Goal: Information Seeking & Learning: Learn about a topic

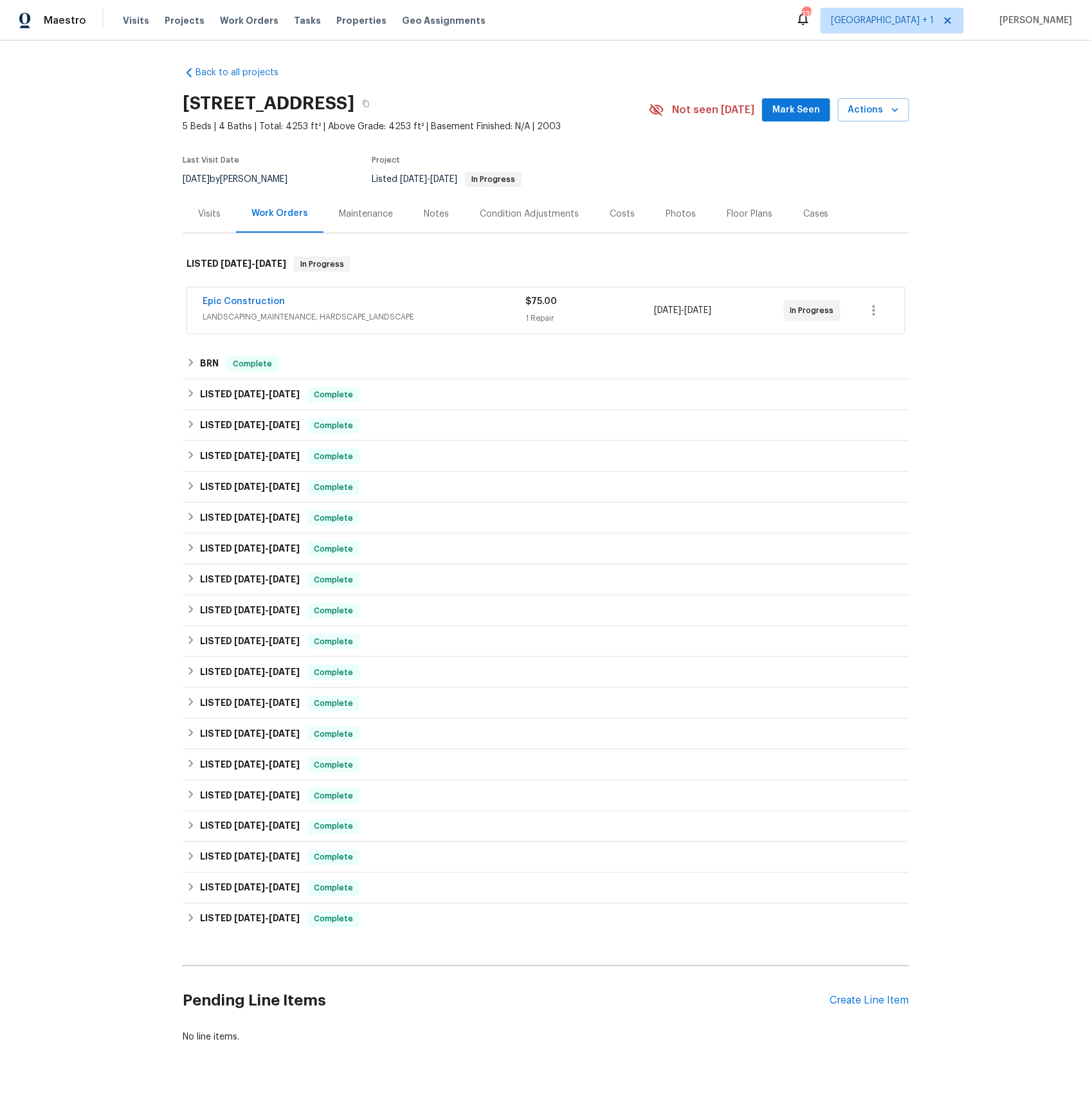
click at [251, 313] on span "LANDSCAPING_MAINTENANCE, HARDSCAPE_LANDSCAPE" at bounding box center [363, 317] width 323 height 13
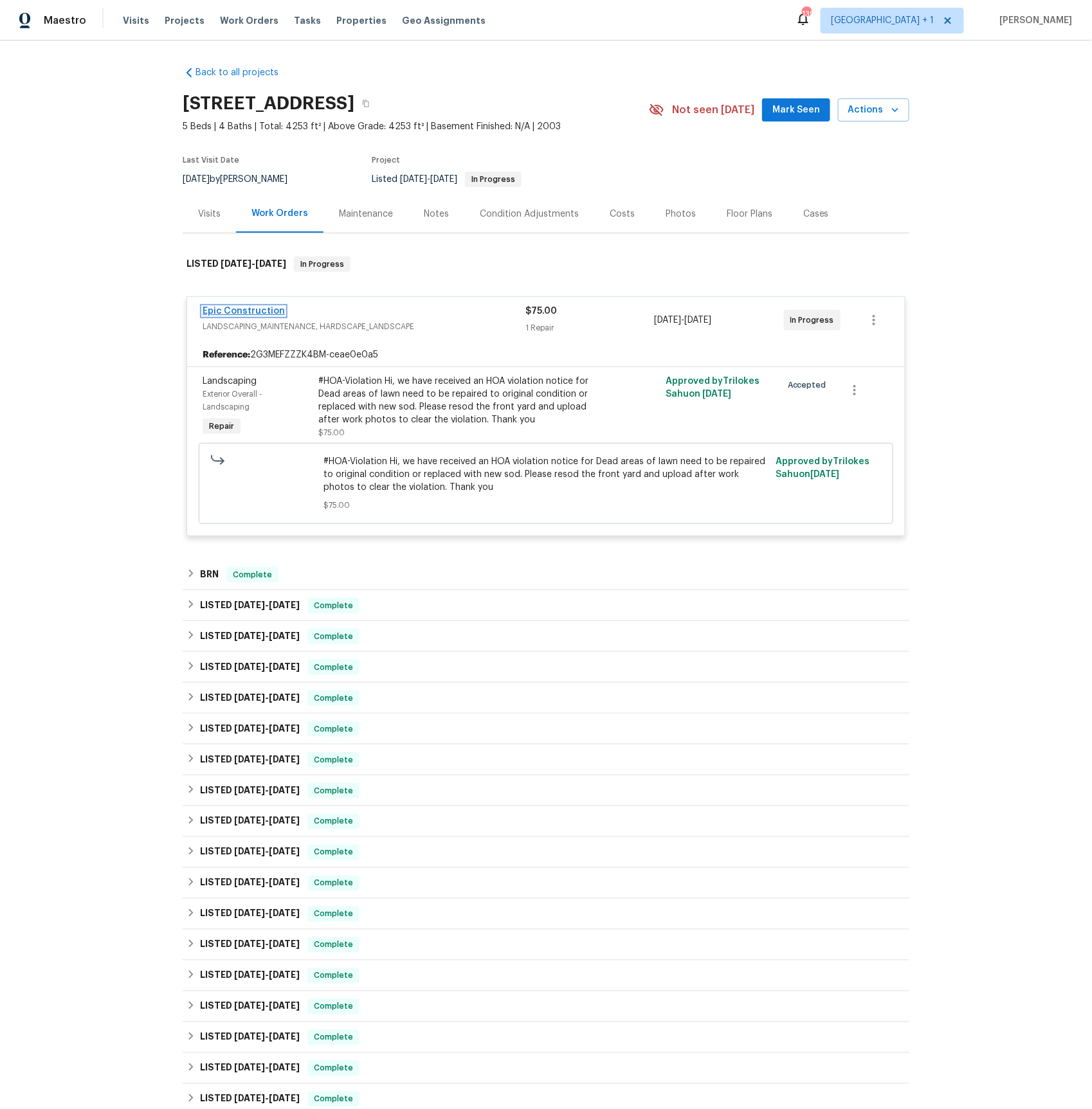
click at [249, 312] on link "Epic Construction" at bounding box center [243, 311] width 82 height 9
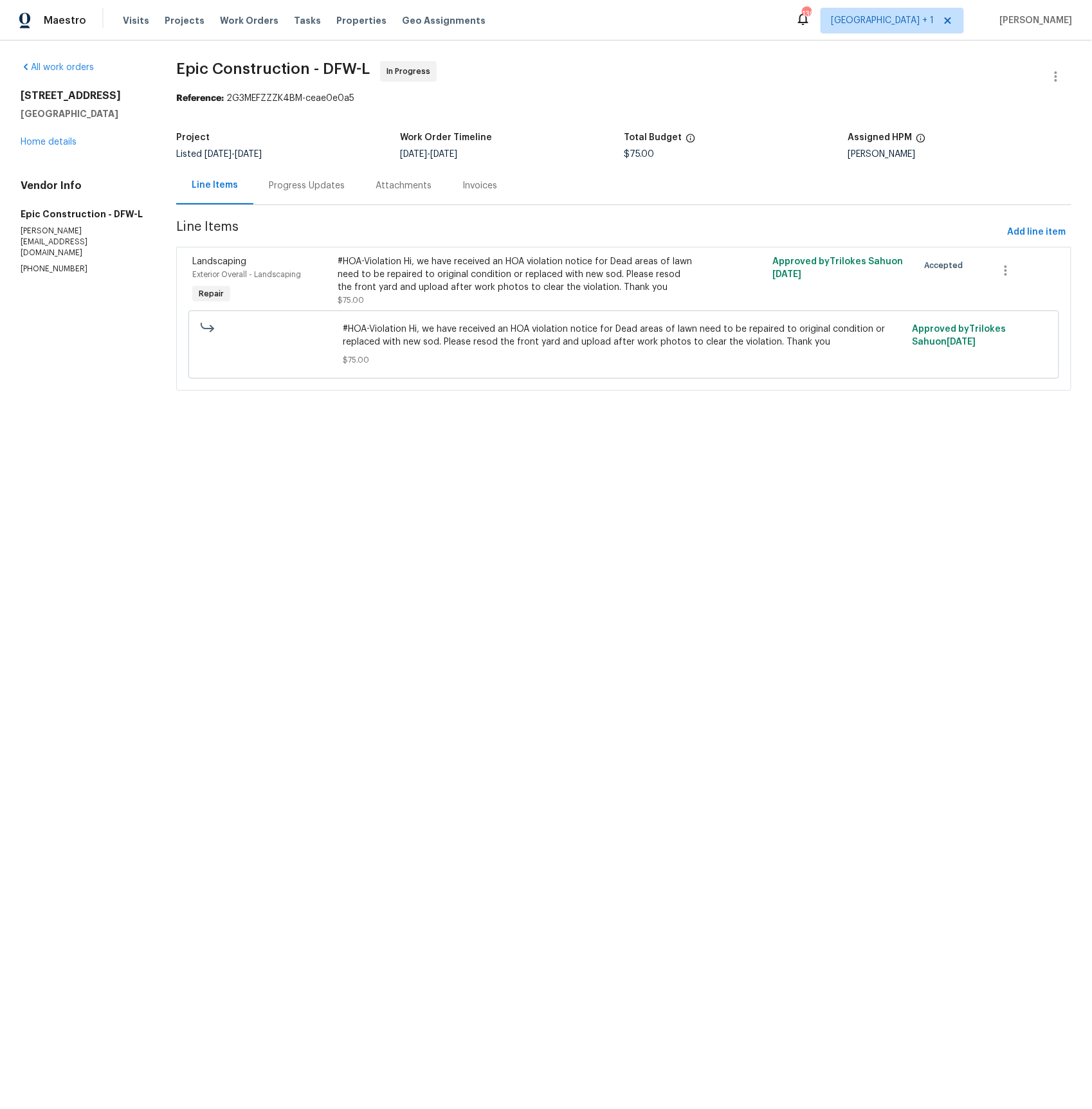
click at [294, 185] on div "Progress Updates" at bounding box center [306, 186] width 76 height 13
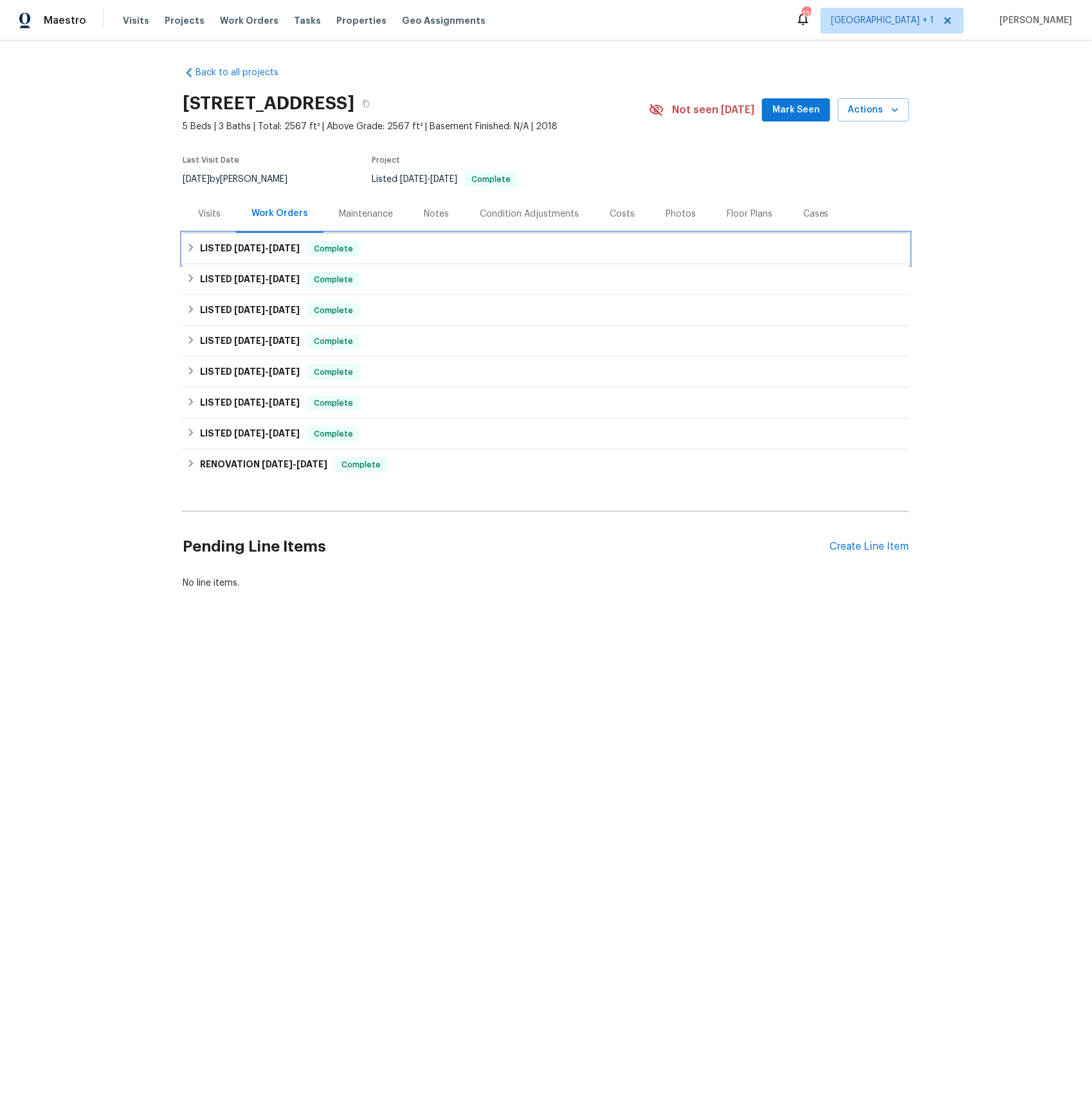
click at [231, 242] on h6 "LISTED [DATE] - [DATE]" at bounding box center [250, 248] width 100 height 15
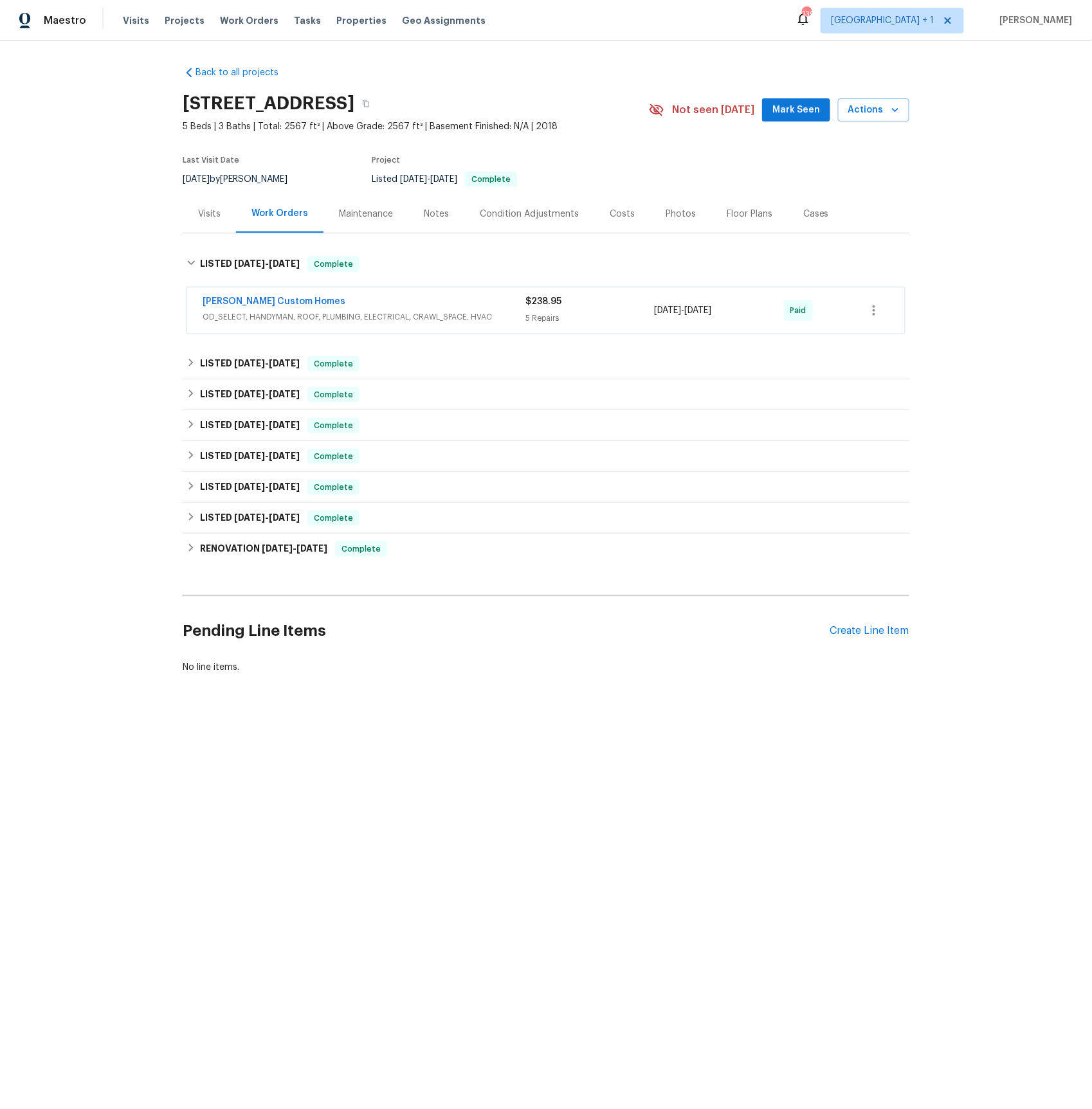
click at [224, 316] on span "OD_SELECT, HANDYMAN, ROOF, PLUMBING, ELECTRICAL, CRAWL_SPACE, HVAC" at bounding box center [363, 317] width 323 height 13
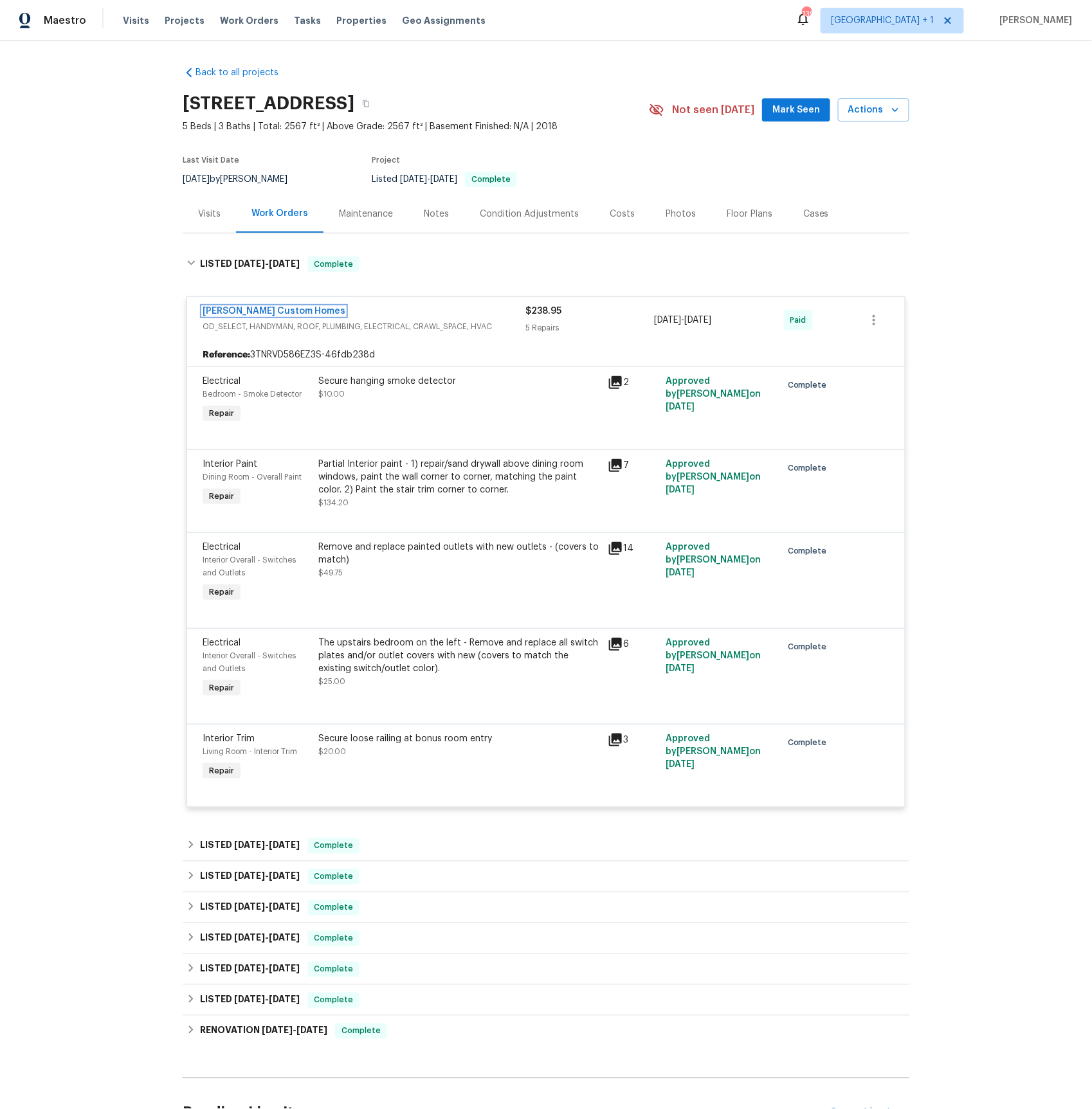
click at [259, 310] on link "[PERSON_NAME] Custom Homes" at bounding box center [274, 311] width 143 height 9
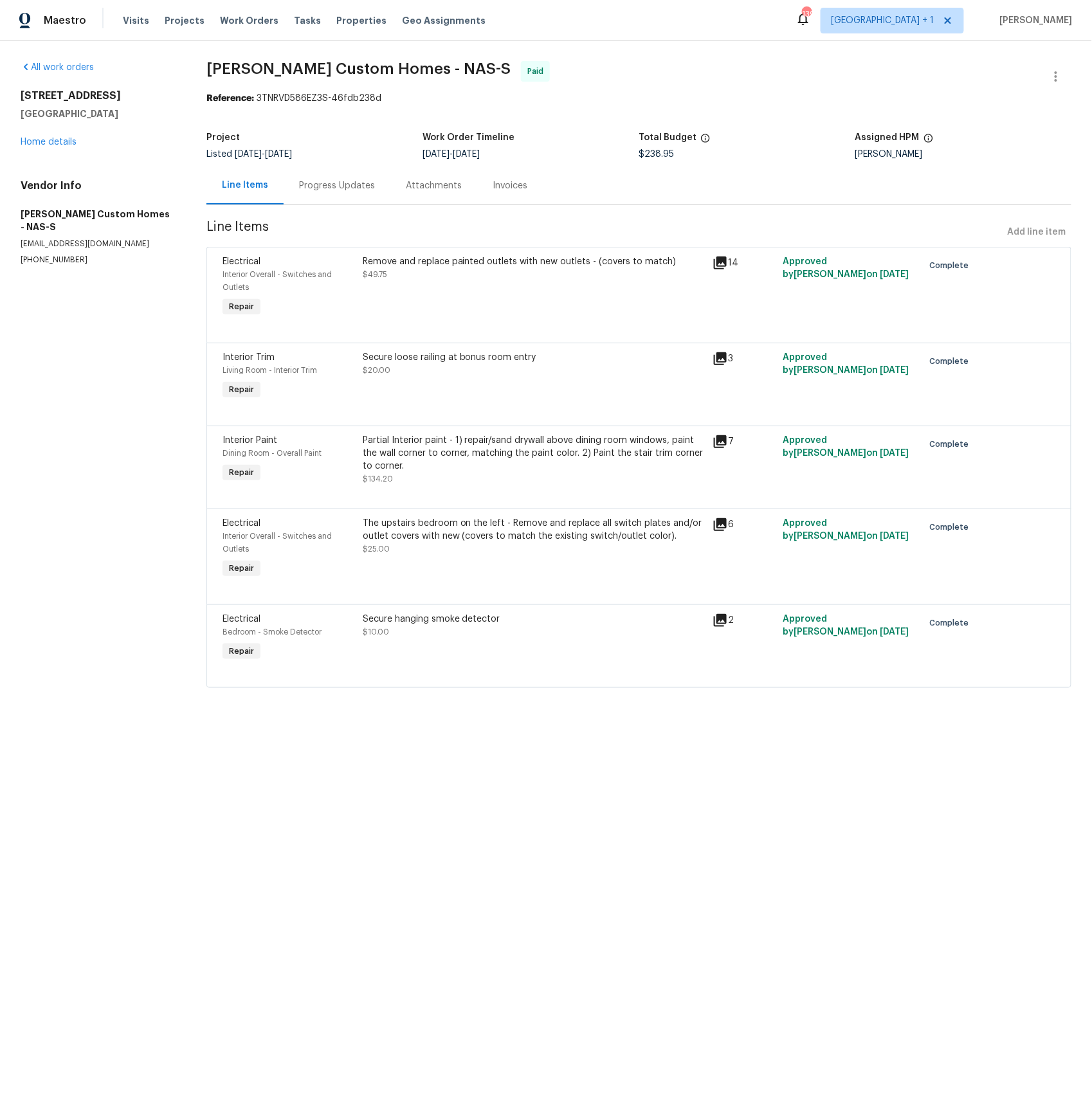
click at [45, 136] on div "[STREET_ADDRESS] Home details" at bounding box center [98, 119] width 155 height 59
click at [45, 136] on div "[STREET_ADDRESS] Home details" at bounding box center [98, 119] width 155 height 59
click at [49, 144] on link "Home details" at bounding box center [48, 142] width 56 height 9
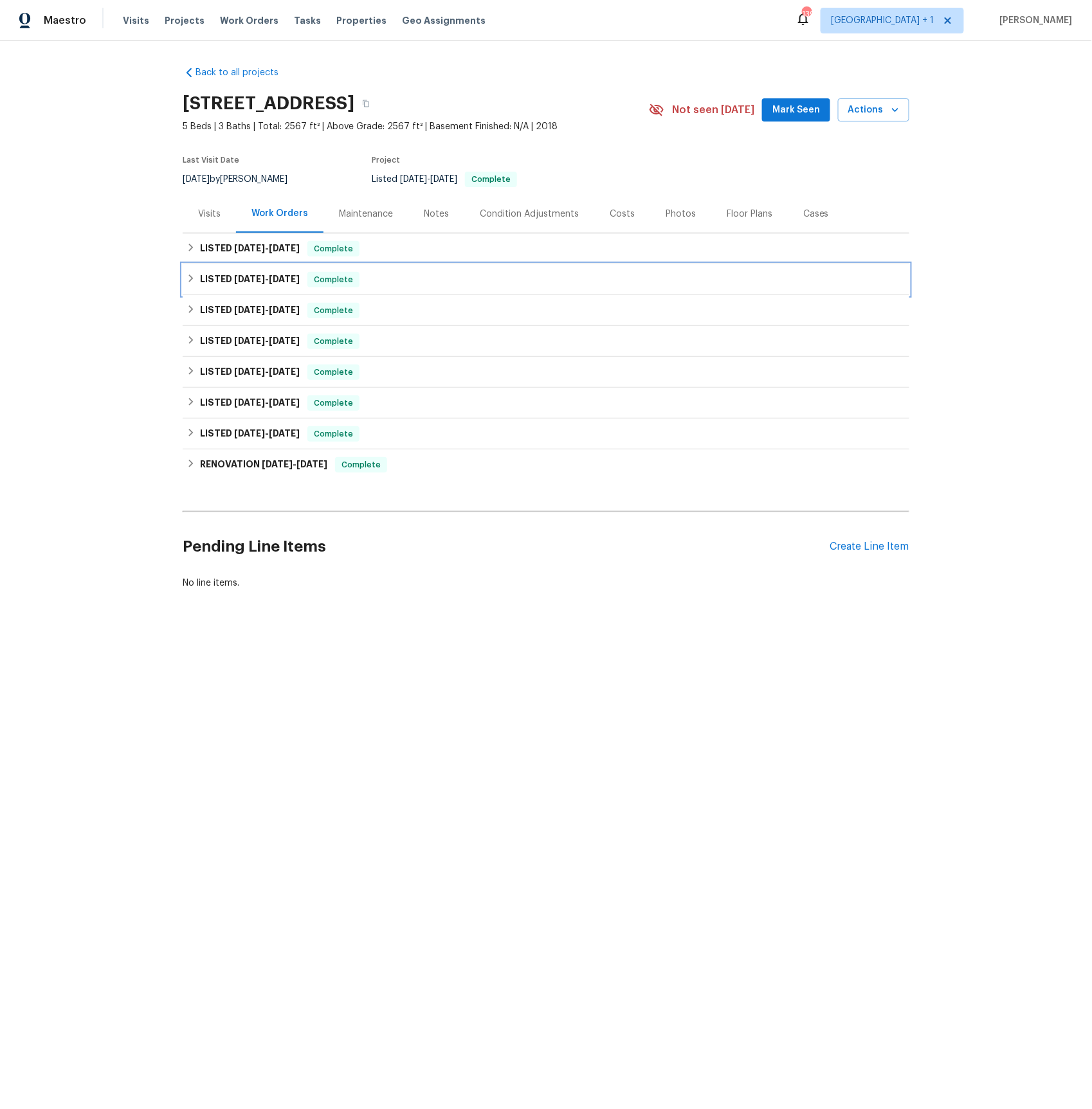
click at [234, 274] on span "[DATE]" at bounding box center [249, 279] width 31 height 9
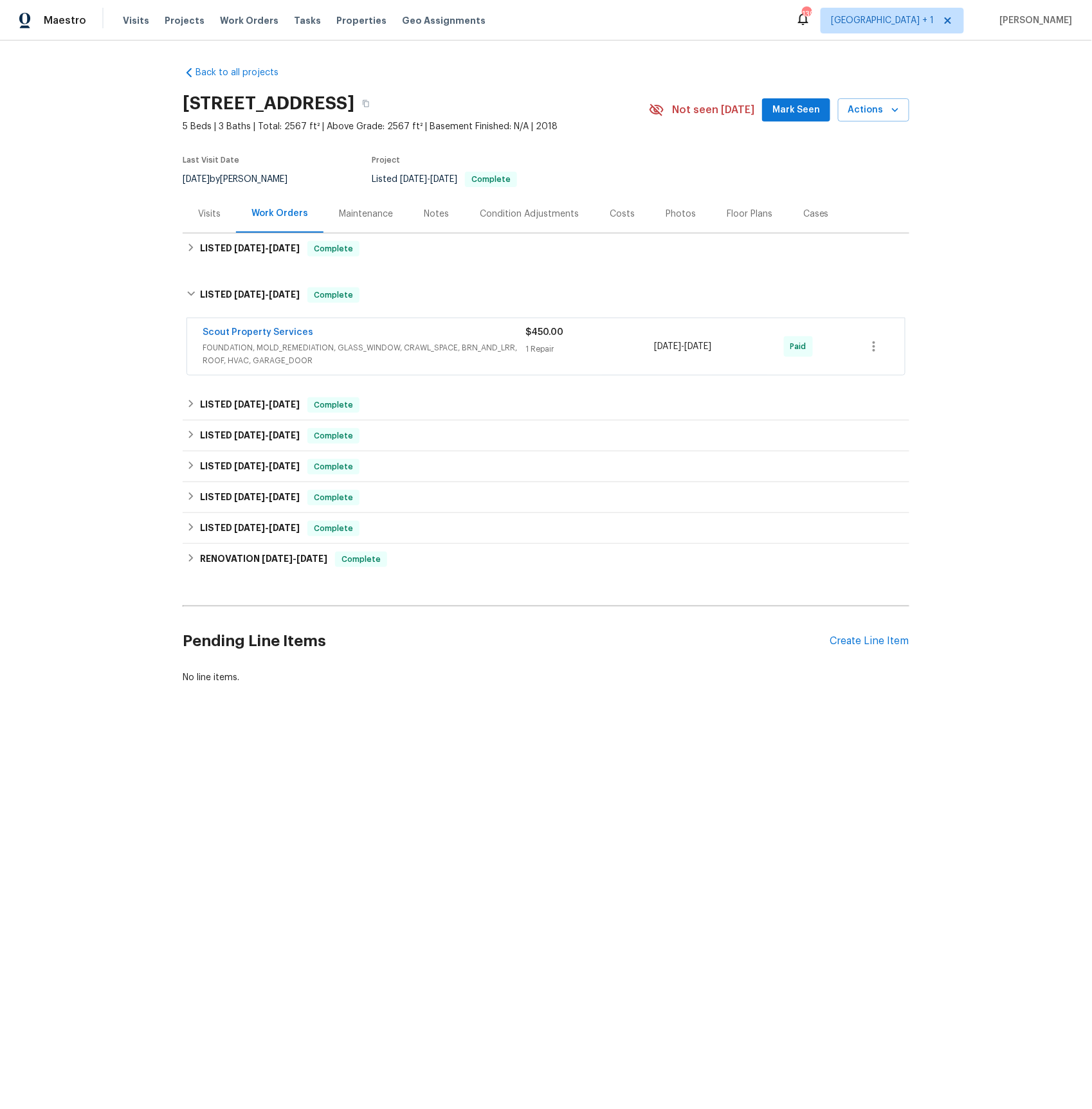
click at [240, 352] on span "FOUNDATION, MOLD_REMEDIATION, GLASS_WINDOW, CRAWL_SPACE, BRN_AND_LRR, ROOF, HVA…" at bounding box center [363, 355] width 323 height 26
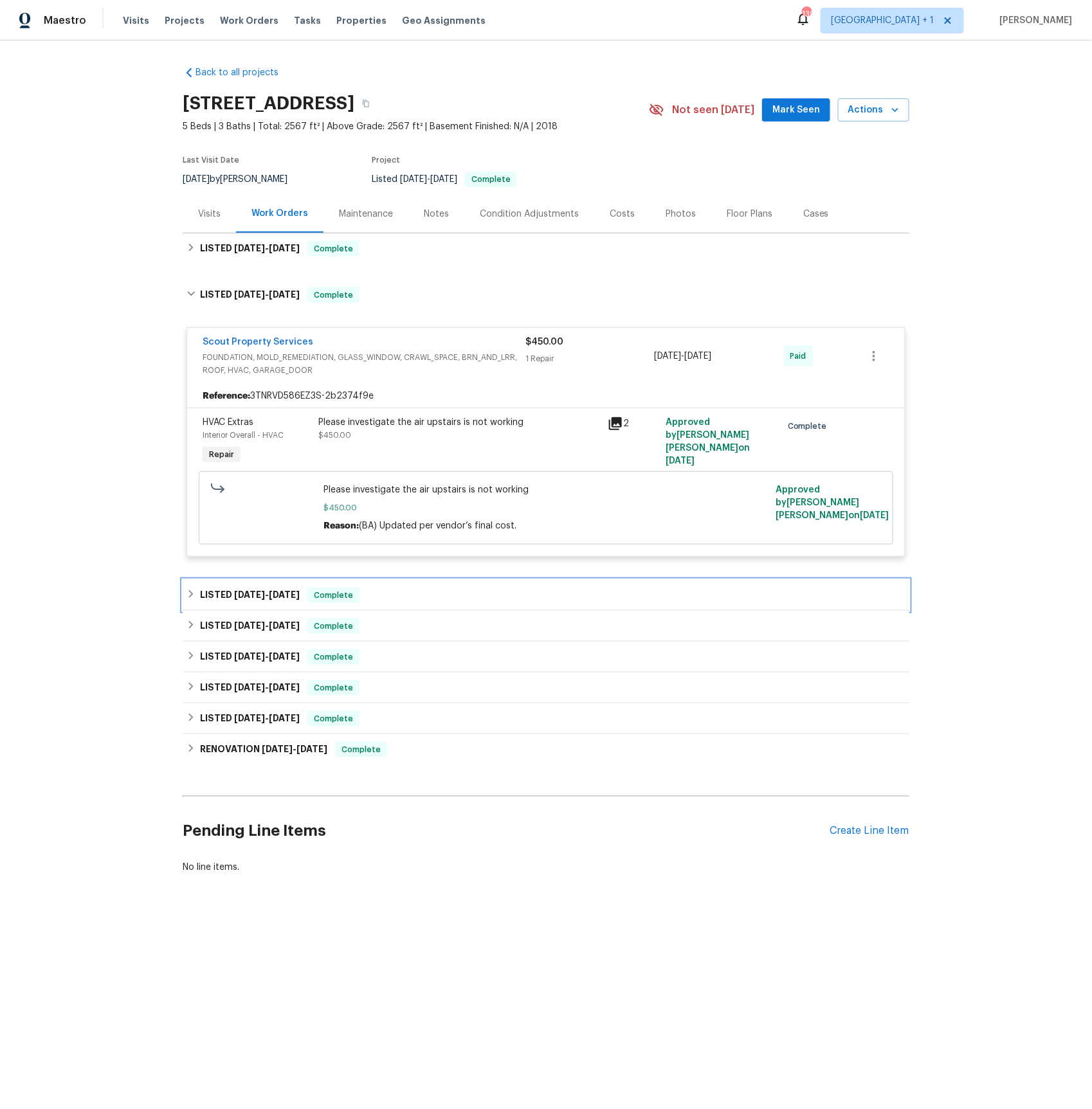
drag, startPoint x: 248, startPoint y: 597, endPoint x: 249, endPoint y: 604, distance: 7.1
click at [248, 596] on span "[DATE]" at bounding box center [249, 594] width 31 height 9
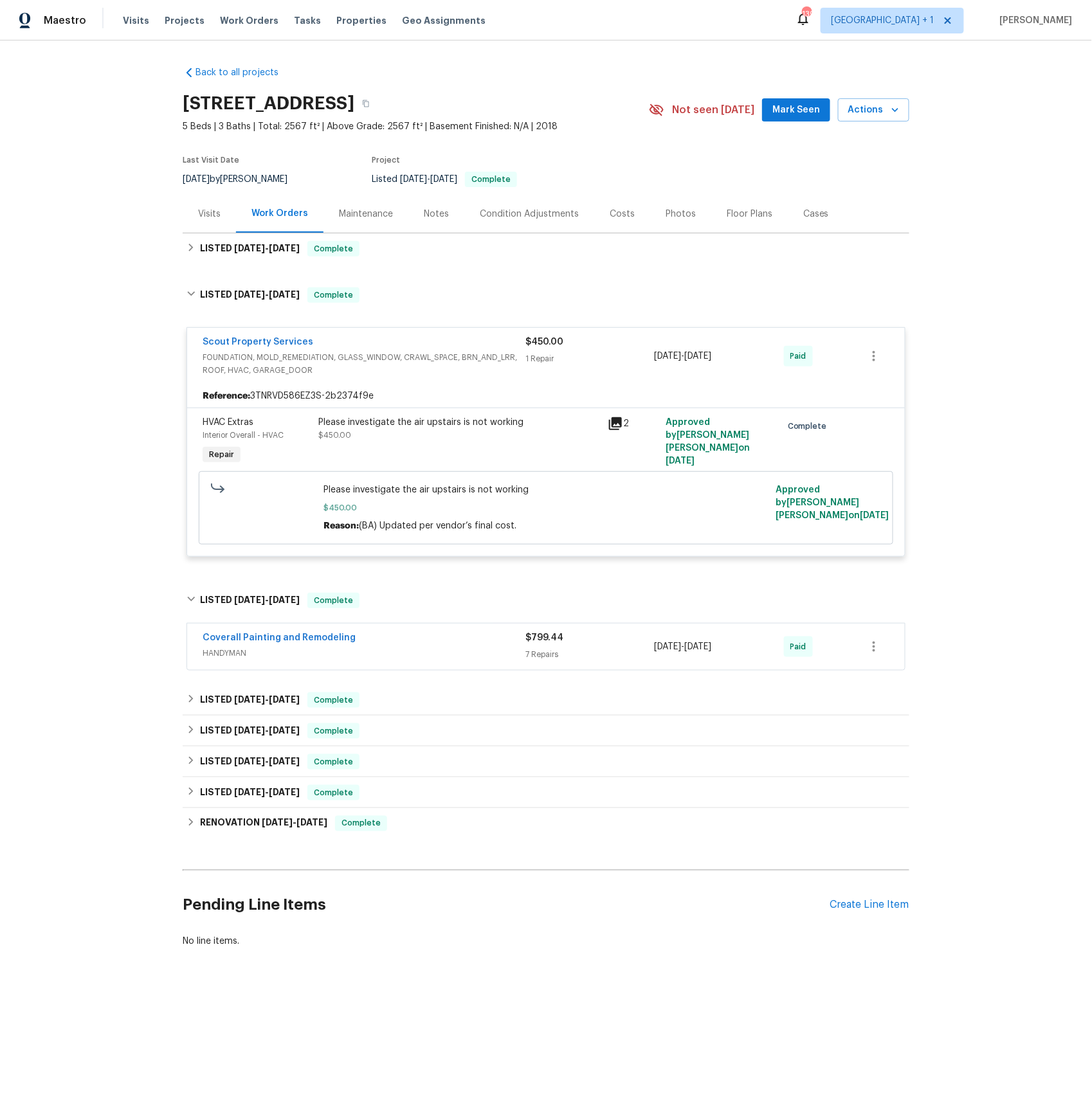
click at [243, 654] on span "HANDYMAN" at bounding box center [363, 653] width 323 height 13
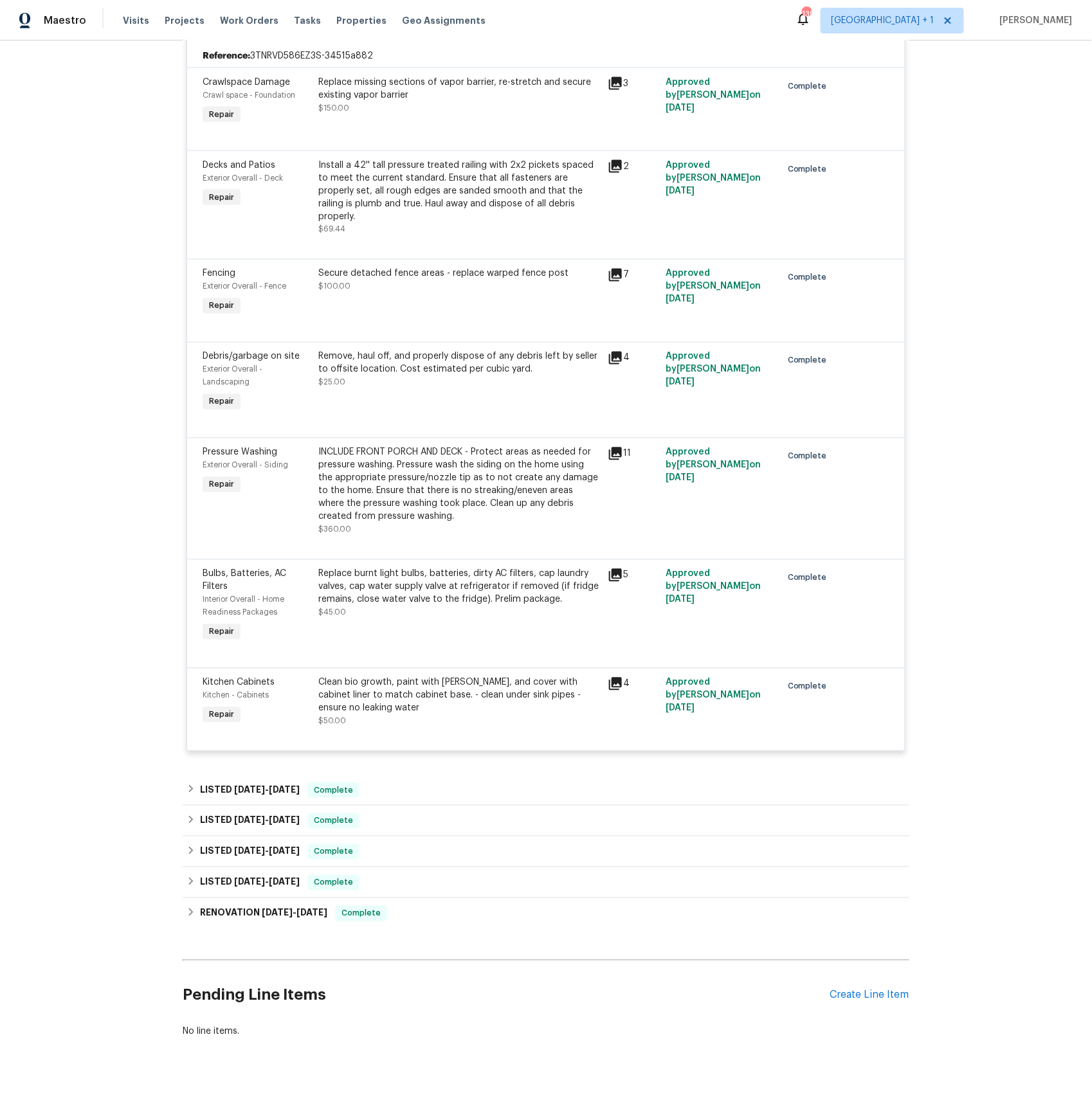
scroll to position [651, 0]
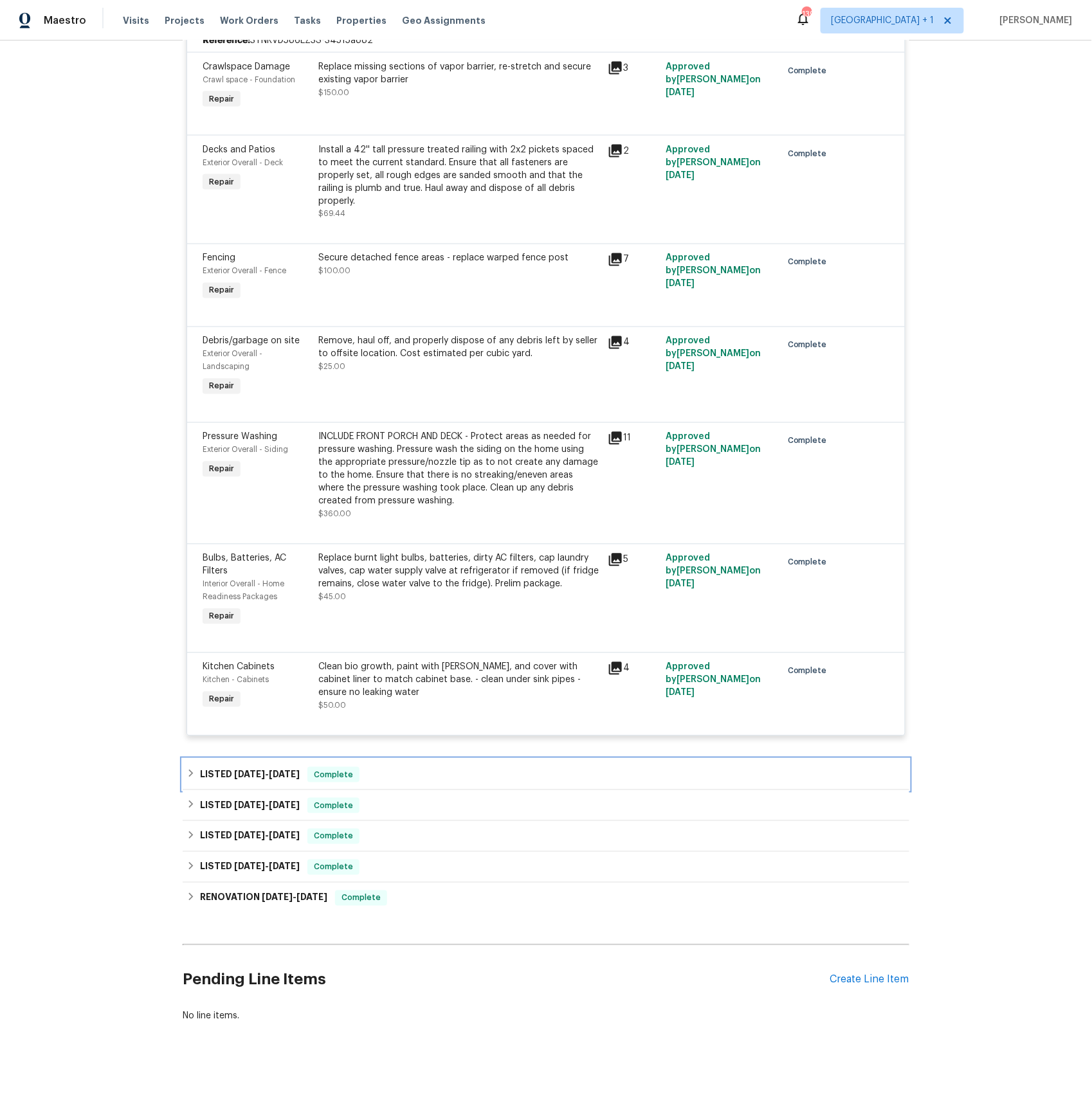
click at [240, 771] on span "[DATE]" at bounding box center [249, 774] width 31 height 9
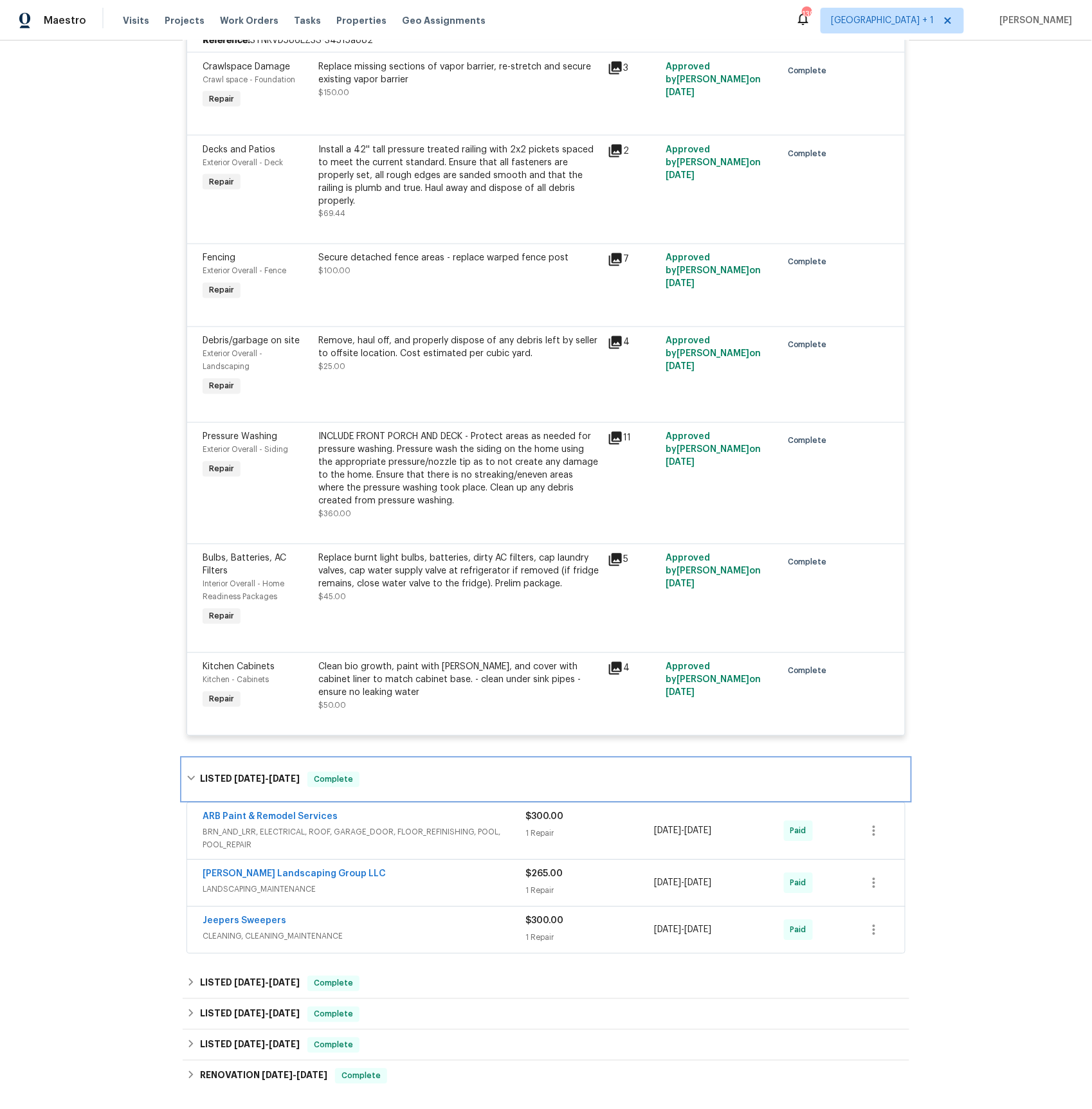
scroll to position [830, 0]
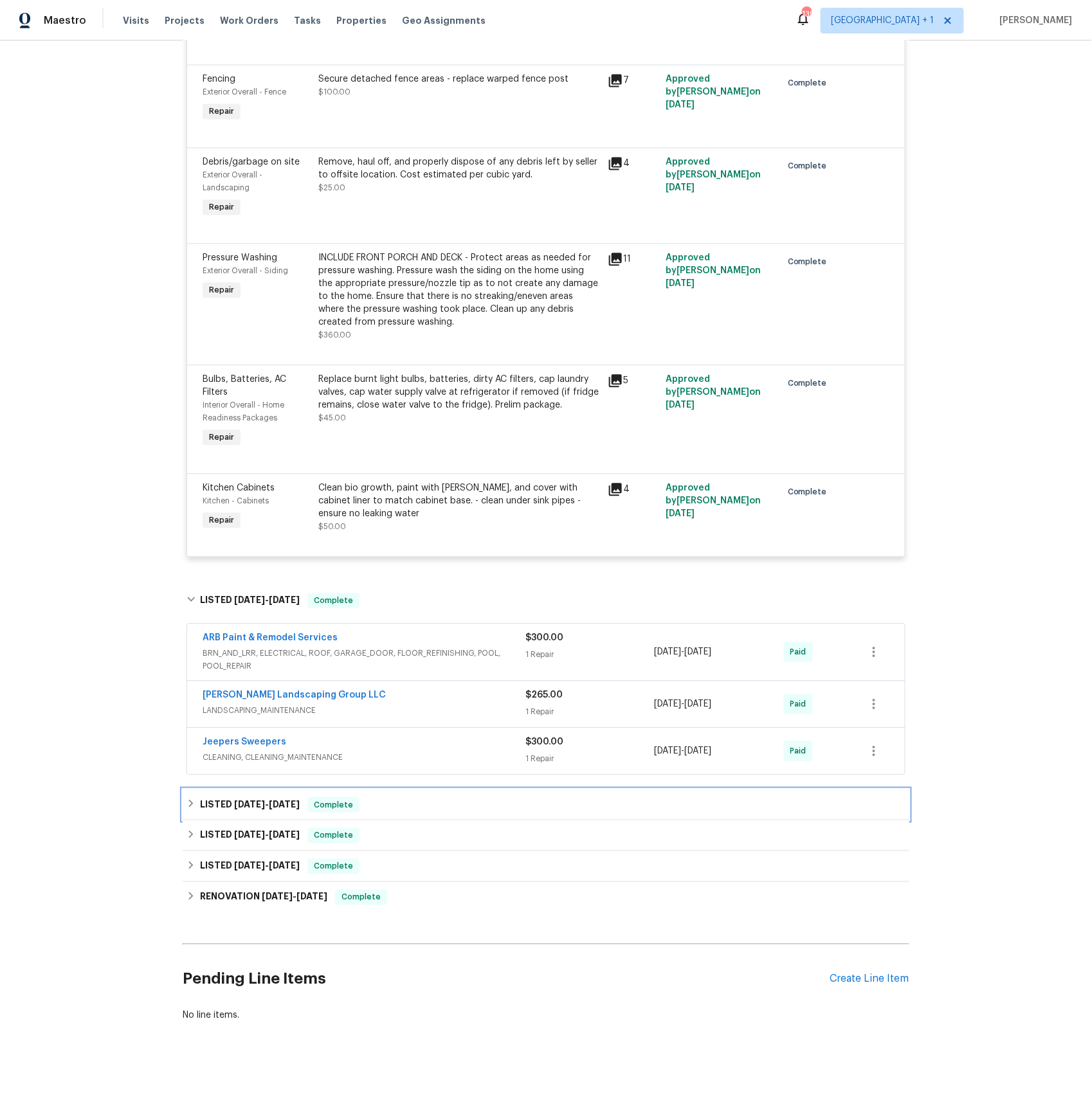
click at [246, 806] on span "[DATE]" at bounding box center [249, 804] width 31 height 9
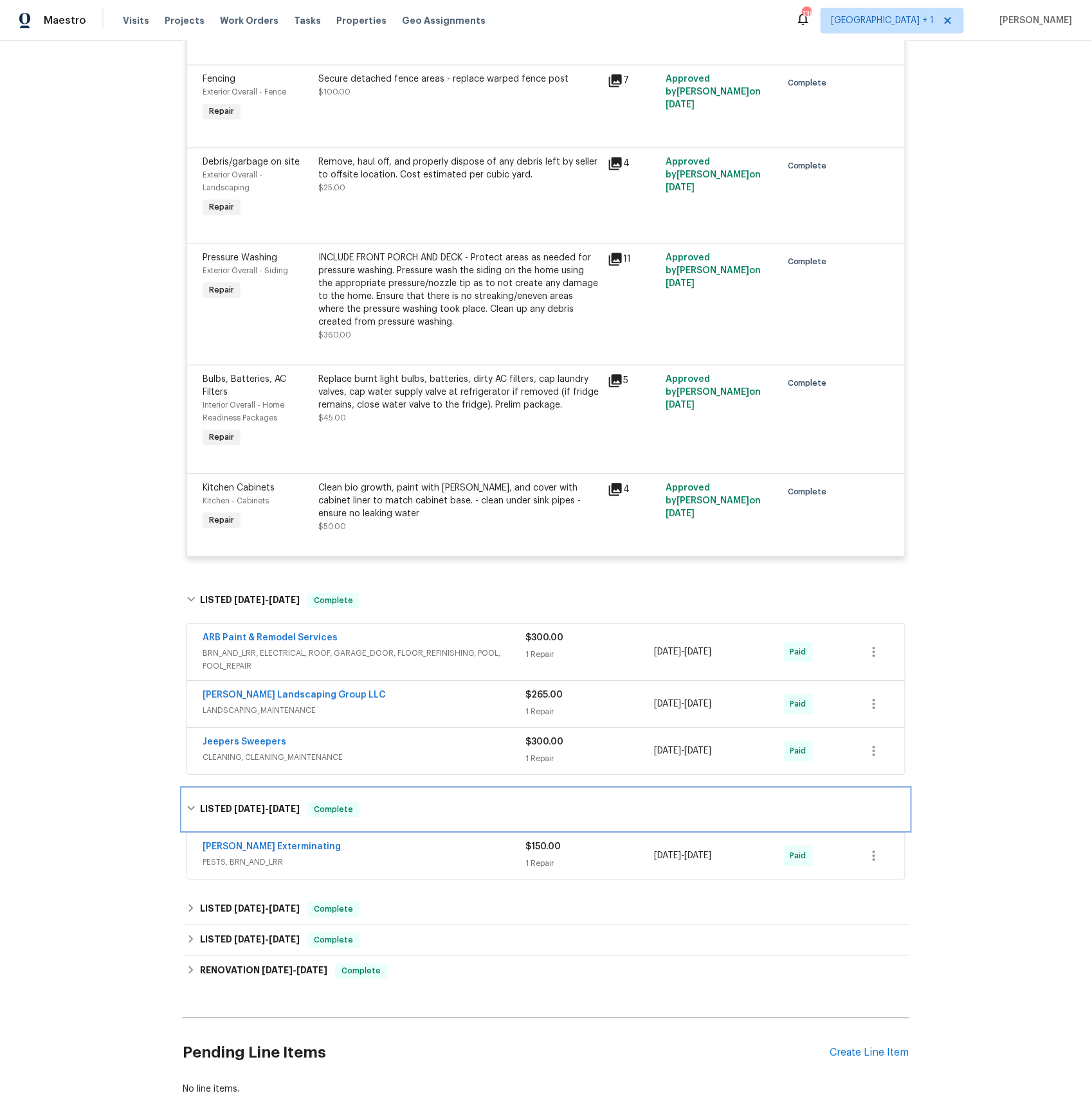
scroll to position [904, 0]
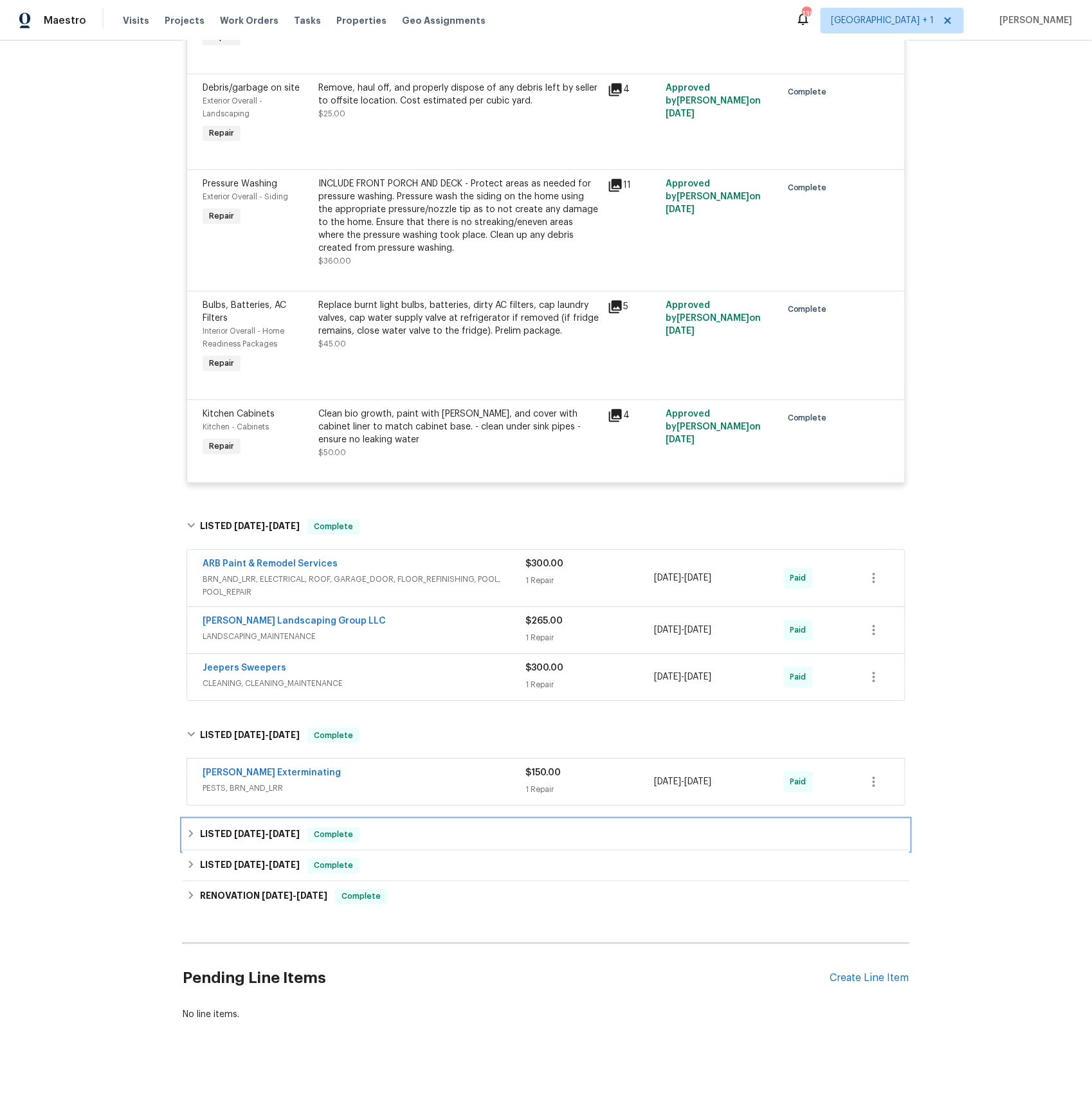
click at [293, 833] on span "[DATE]" at bounding box center [284, 834] width 31 height 9
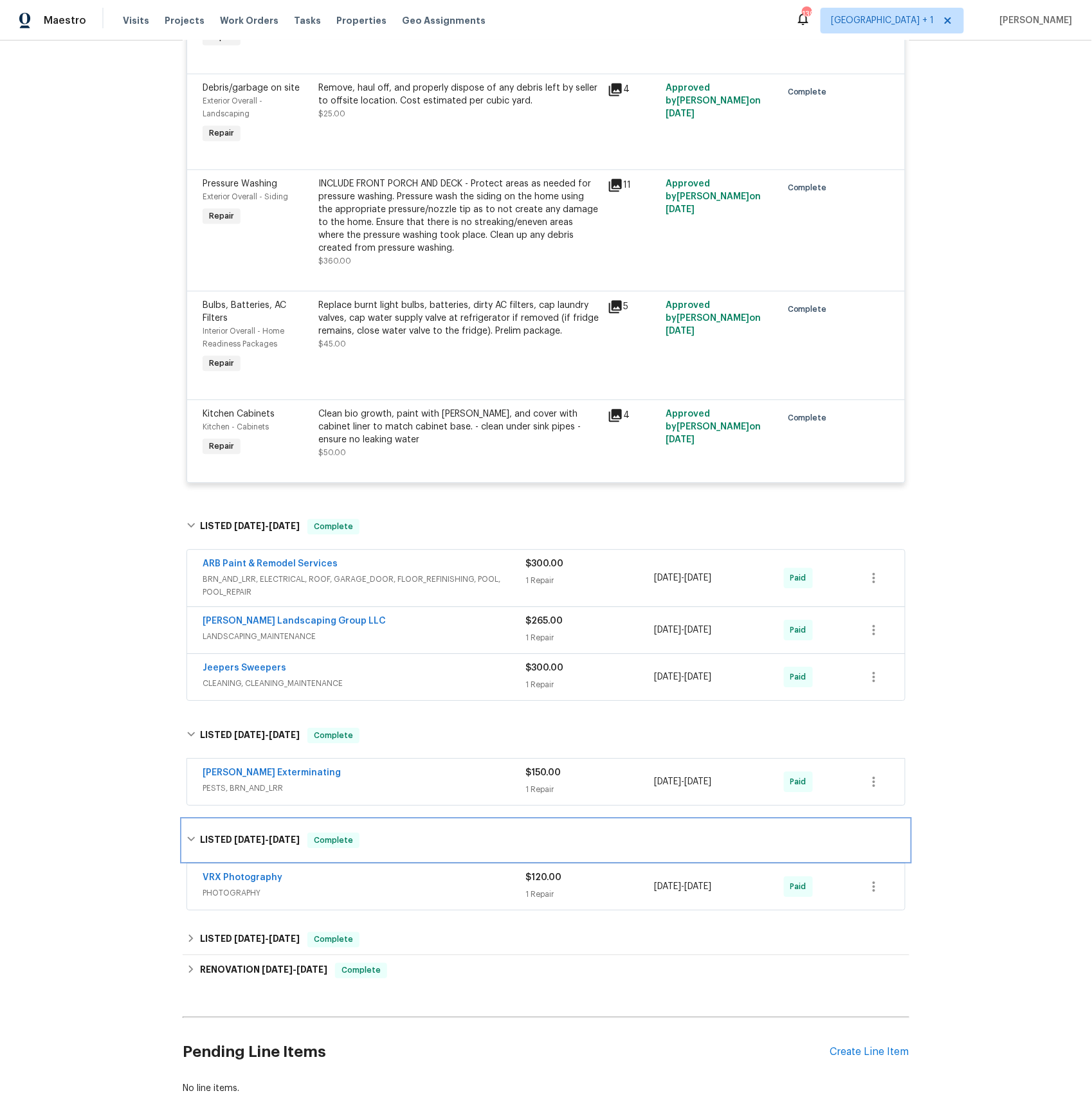
scroll to position [978, 0]
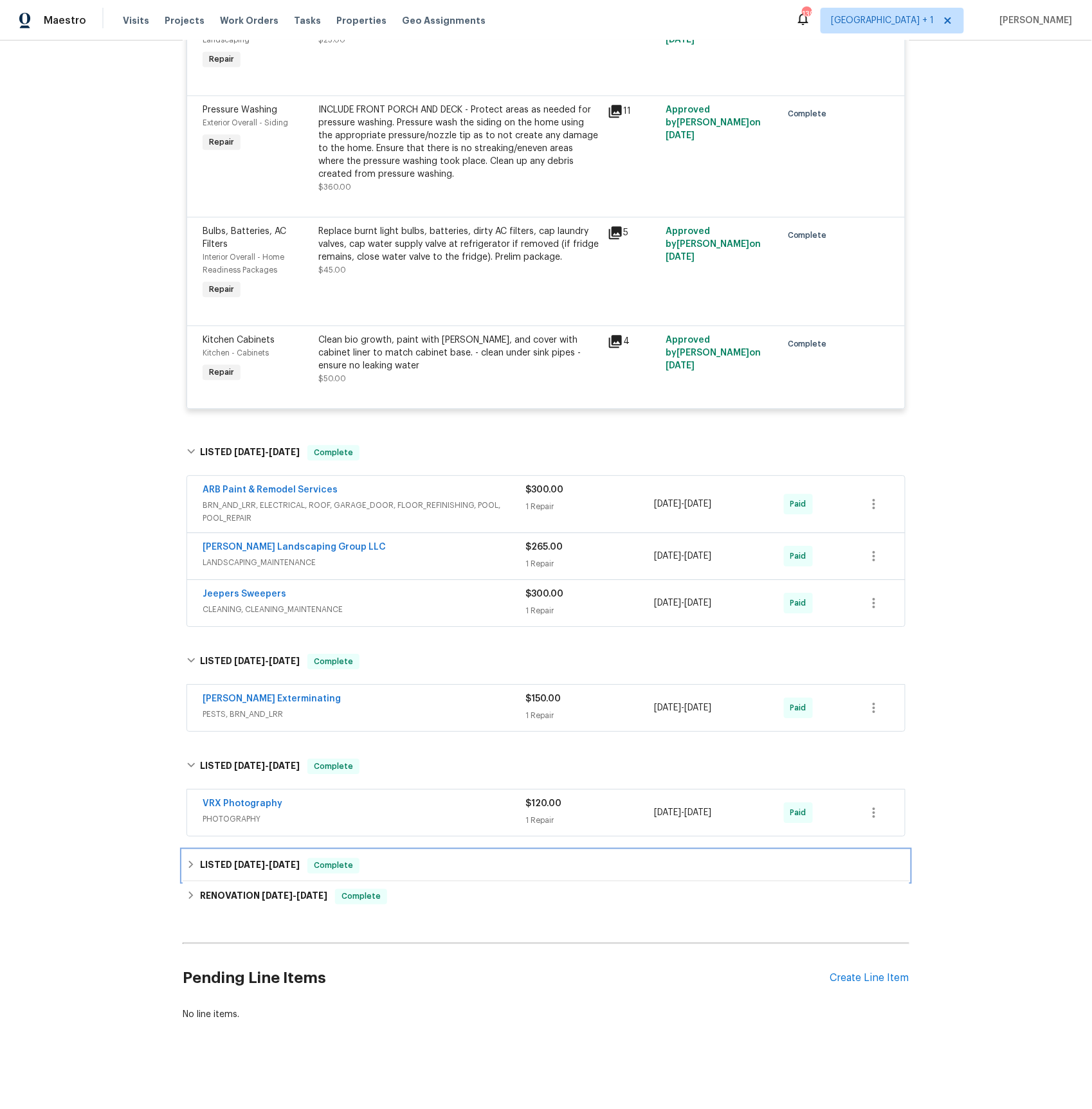
drag, startPoint x: 280, startPoint y: 859, endPoint x: 284, endPoint y: 853, distance: 7.2
click at [280, 861] on span "[DATE]" at bounding box center [284, 865] width 31 height 9
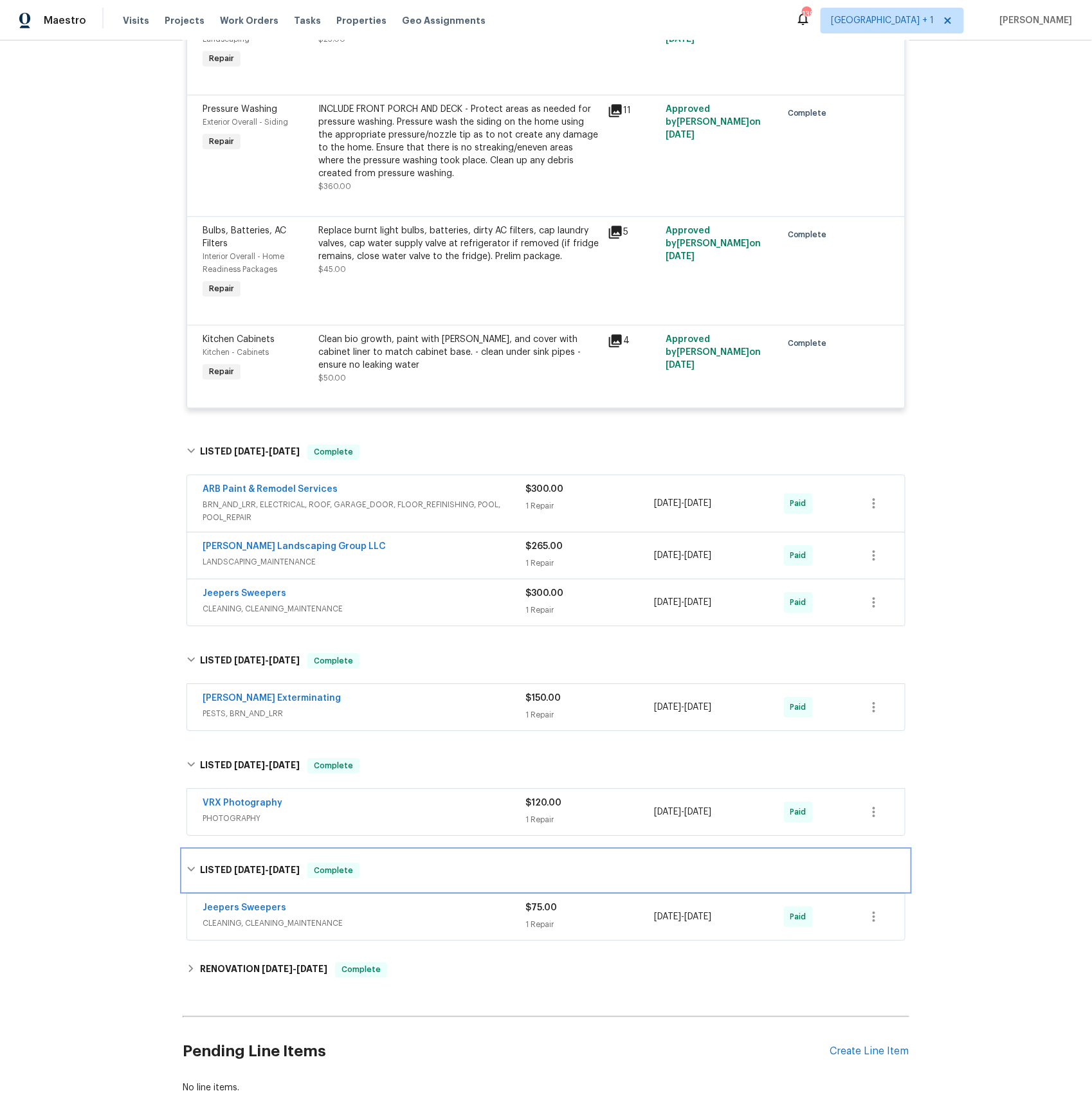
scroll to position [1052, 0]
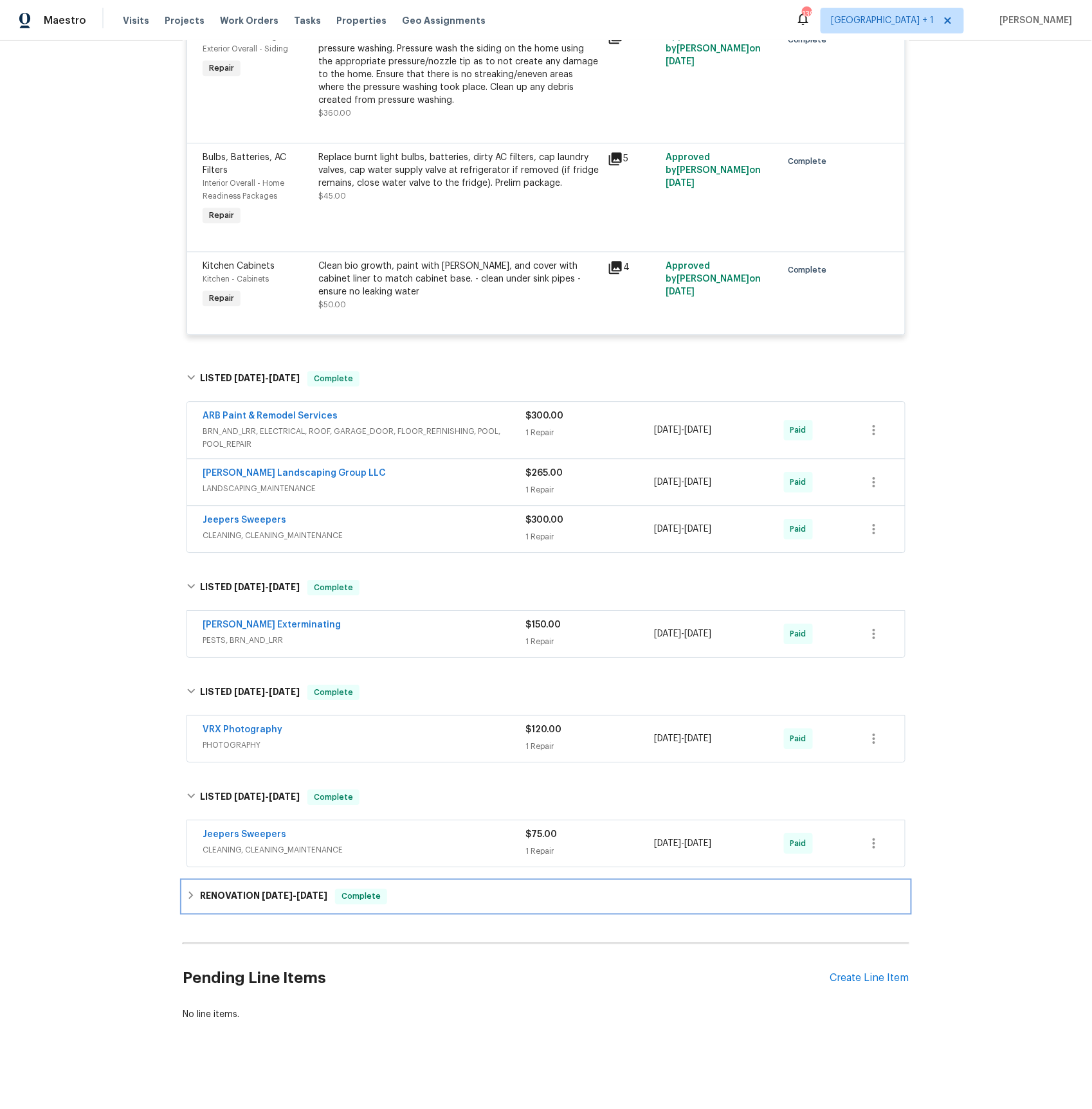
click at [266, 896] on span "[DATE]" at bounding box center [277, 896] width 31 height 9
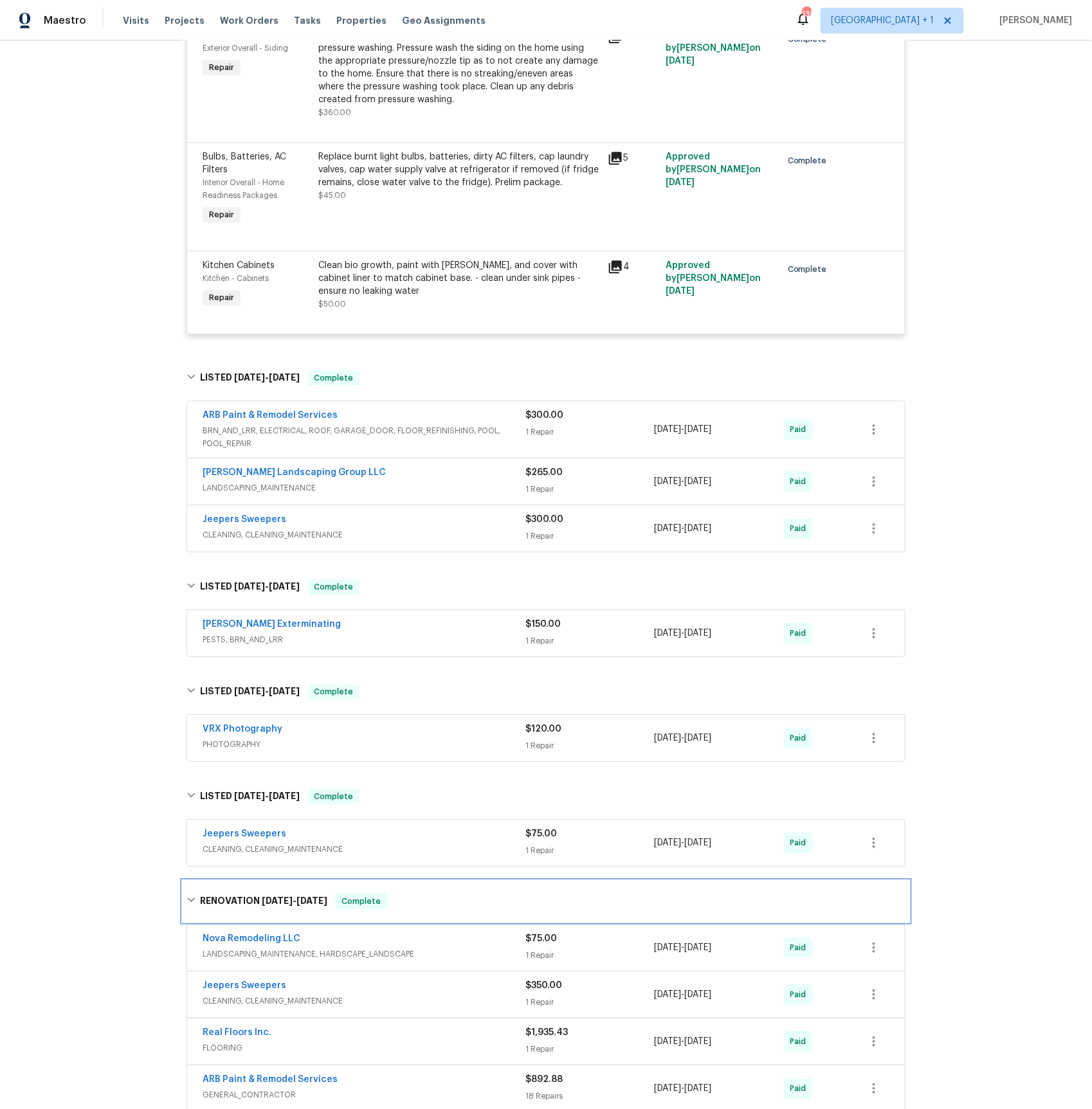
scroll to position [1306, 0]
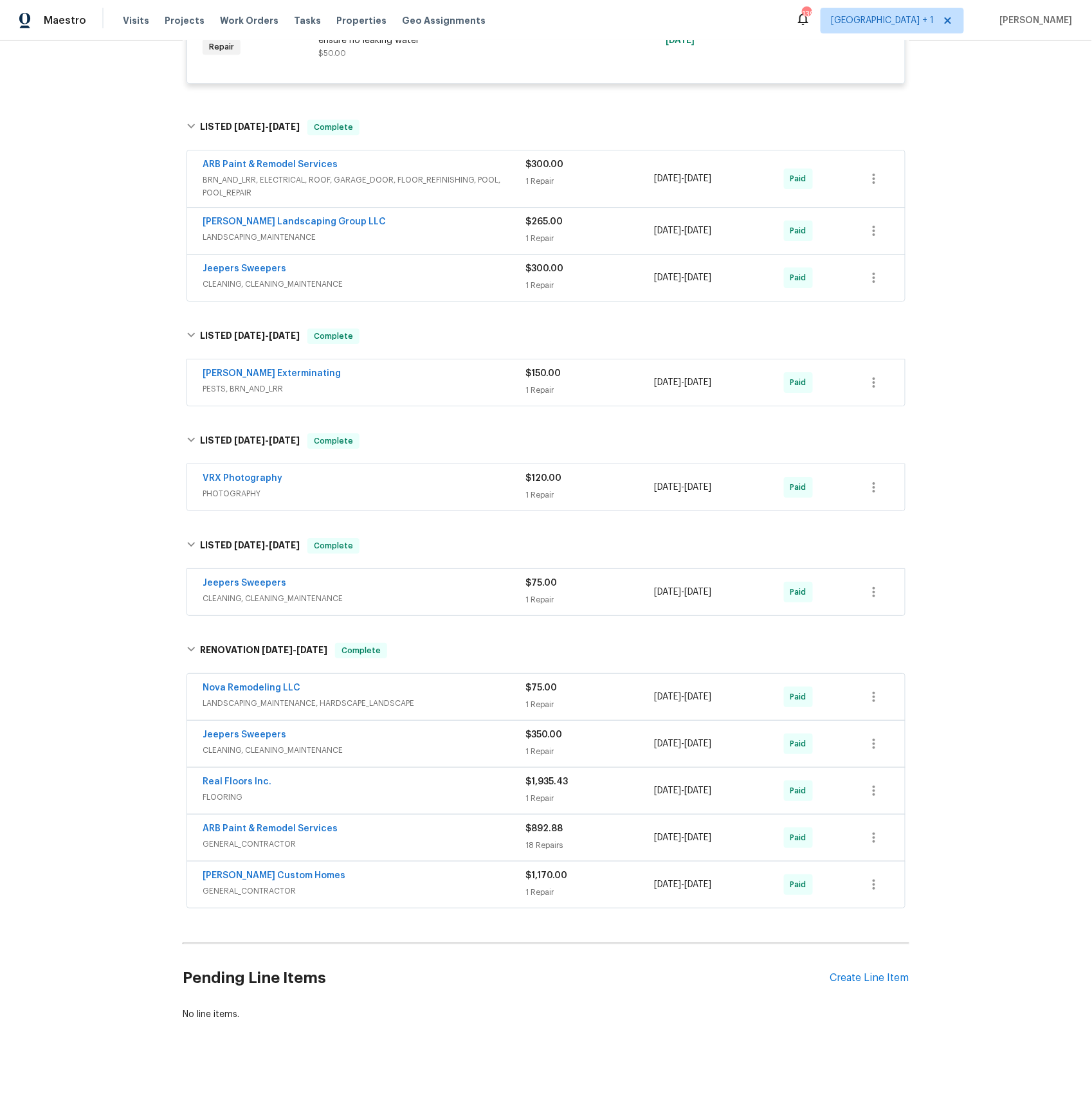
click at [298, 840] on span "GENERAL_CONTRACTOR" at bounding box center [363, 844] width 323 height 13
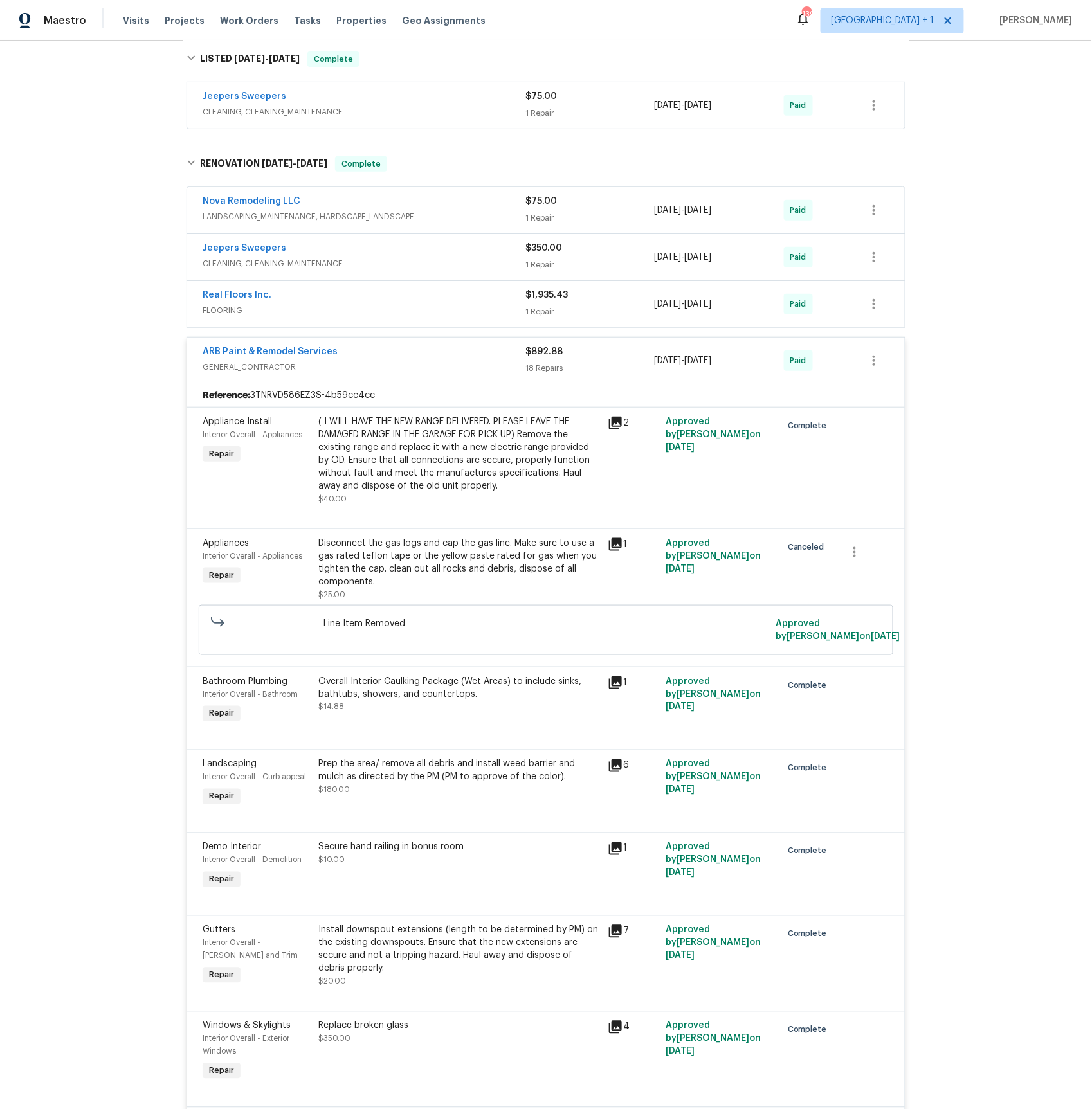
scroll to position [1901, 0]
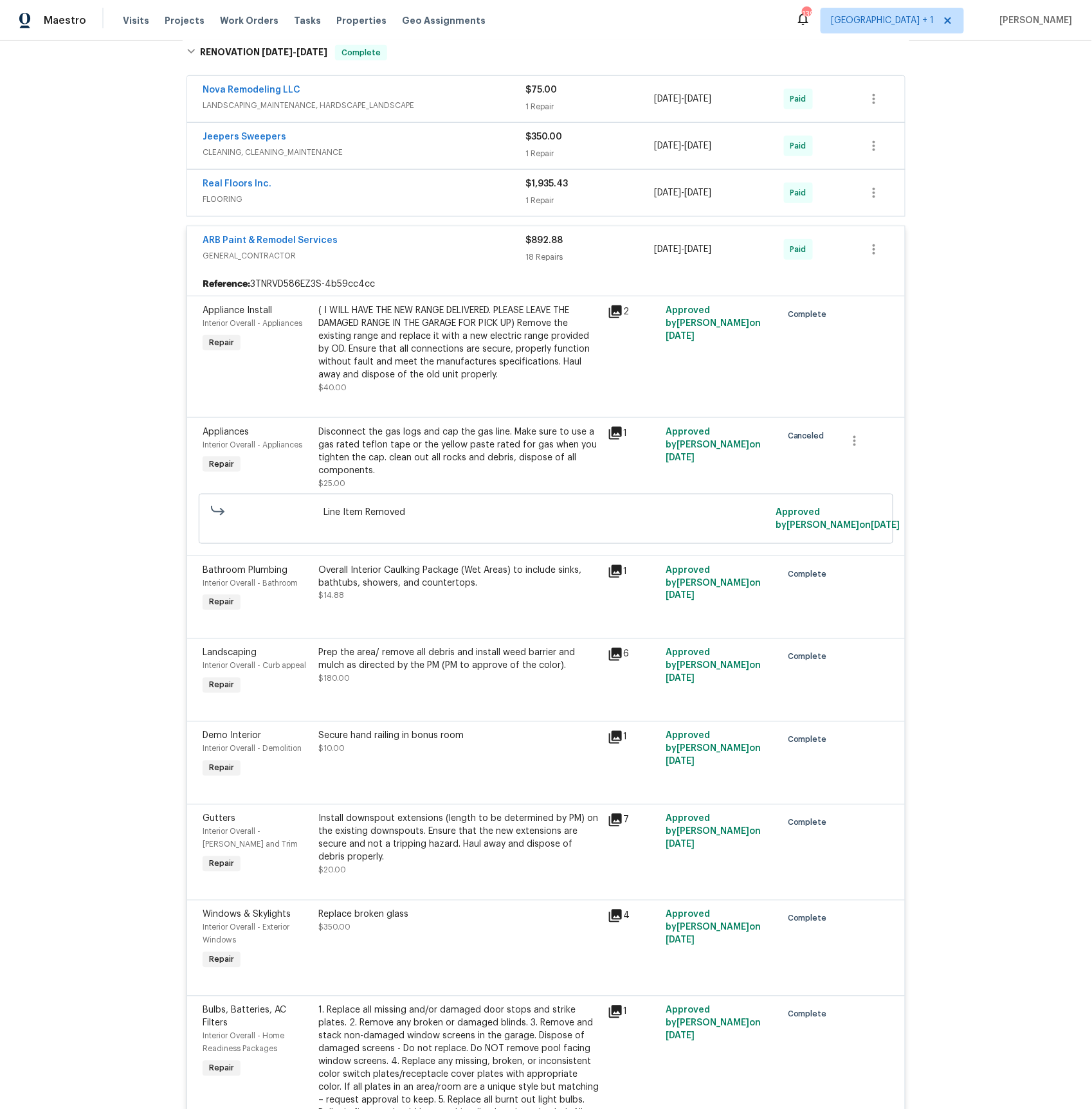
click at [619, 435] on icon at bounding box center [615, 433] width 13 height 13
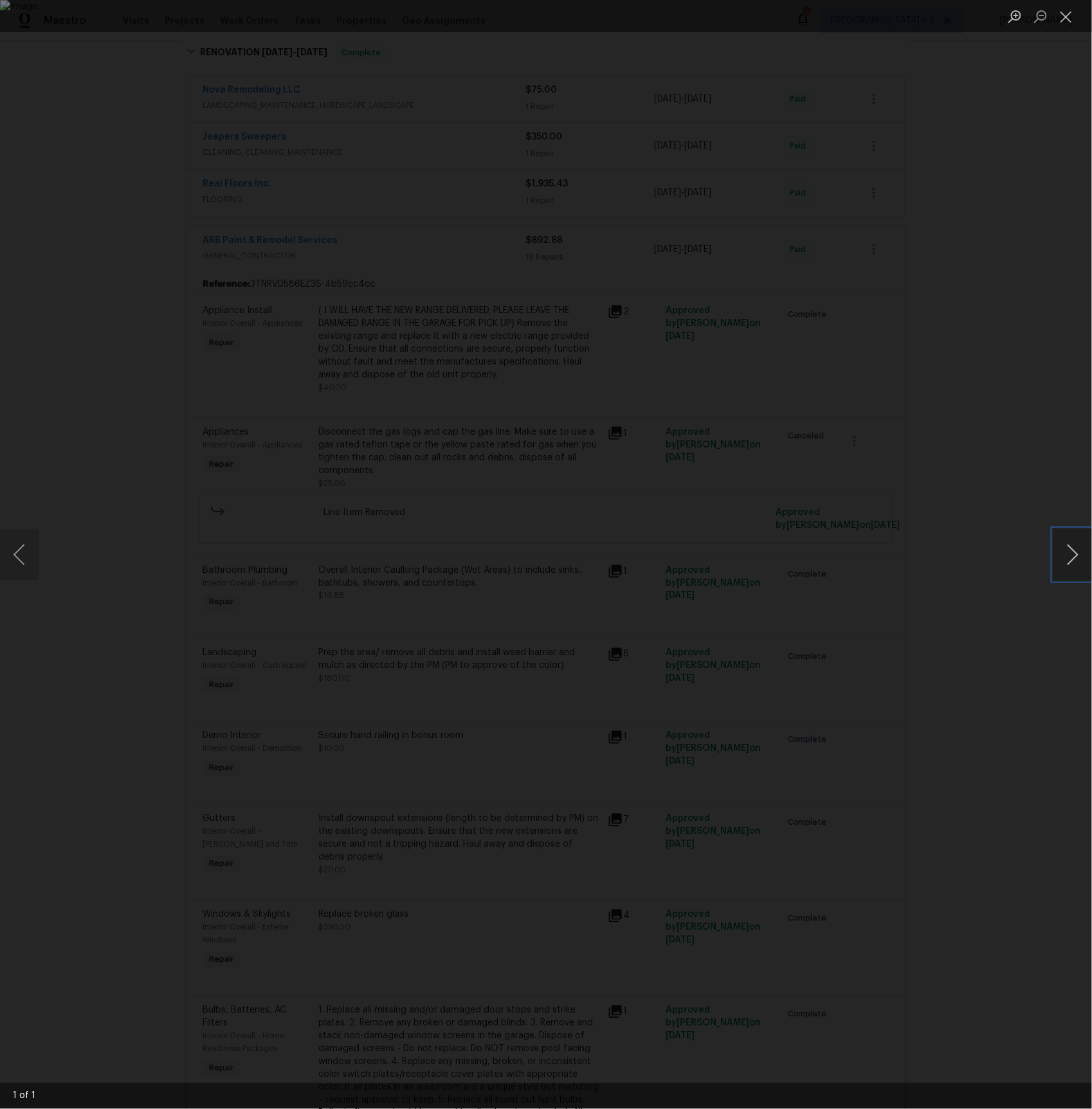
click at [1066, 554] on button "Next image" at bounding box center [1072, 554] width 38 height 51
click at [1070, 12] on button "Close lightbox" at bounding box center [1066, 16] width 26 height 22
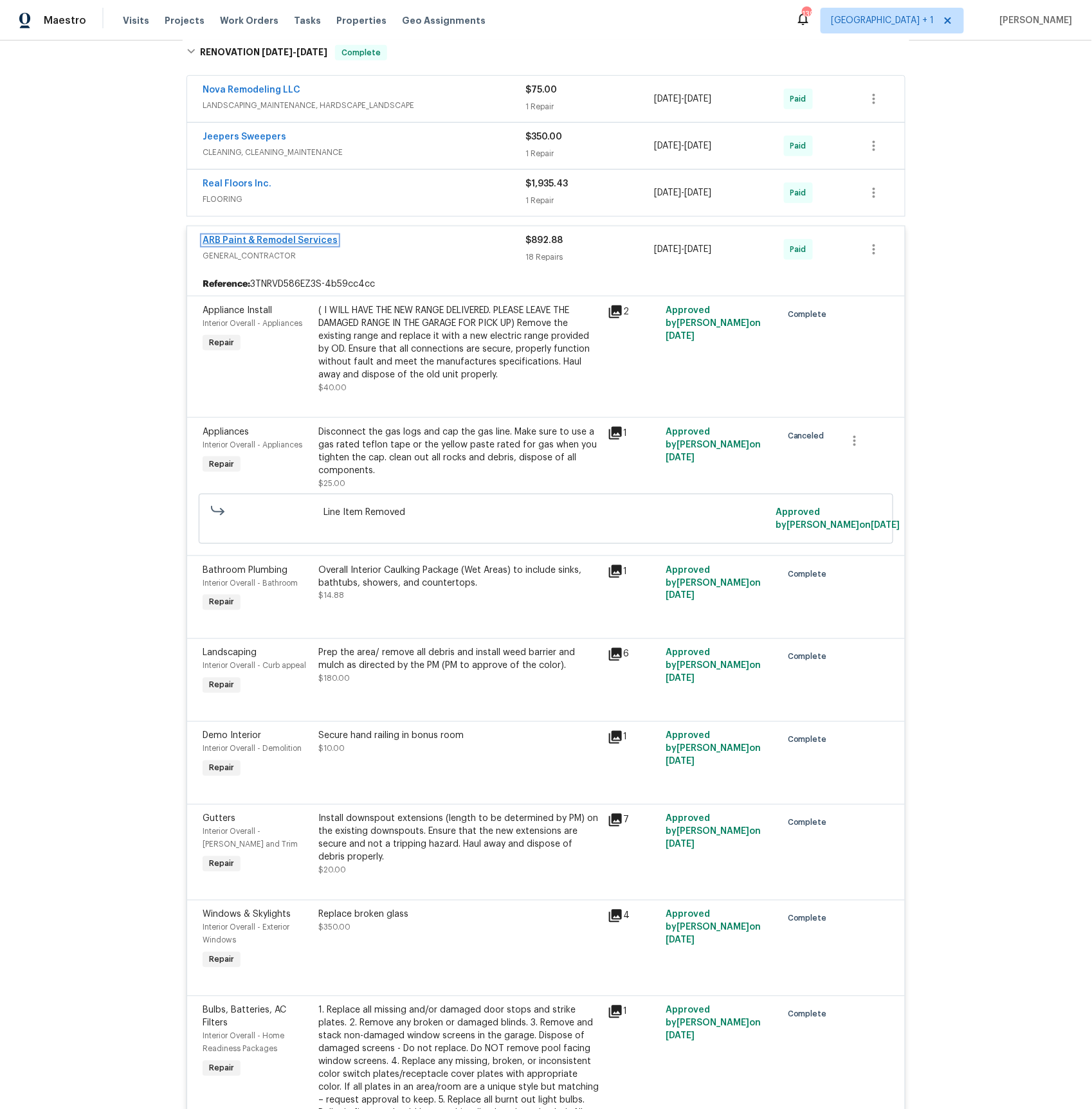
click at [287, 243] on link "ARB Paint & Remodel Services" at bounding box center [269, 240] width 135 height 9
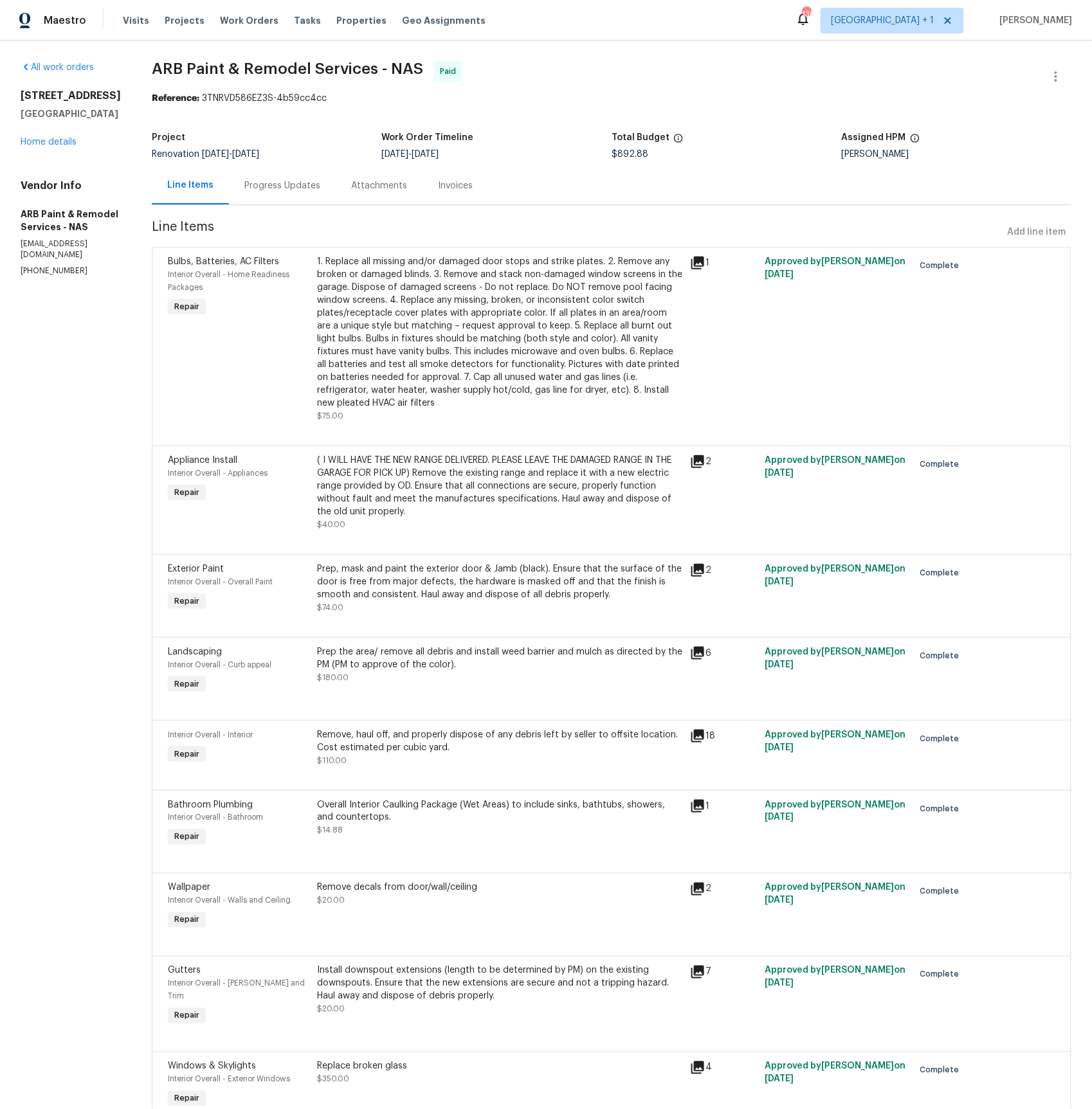
click at [259, 180] on div "Progress Updates" at bounding box center [282, 186] width 76 height 13
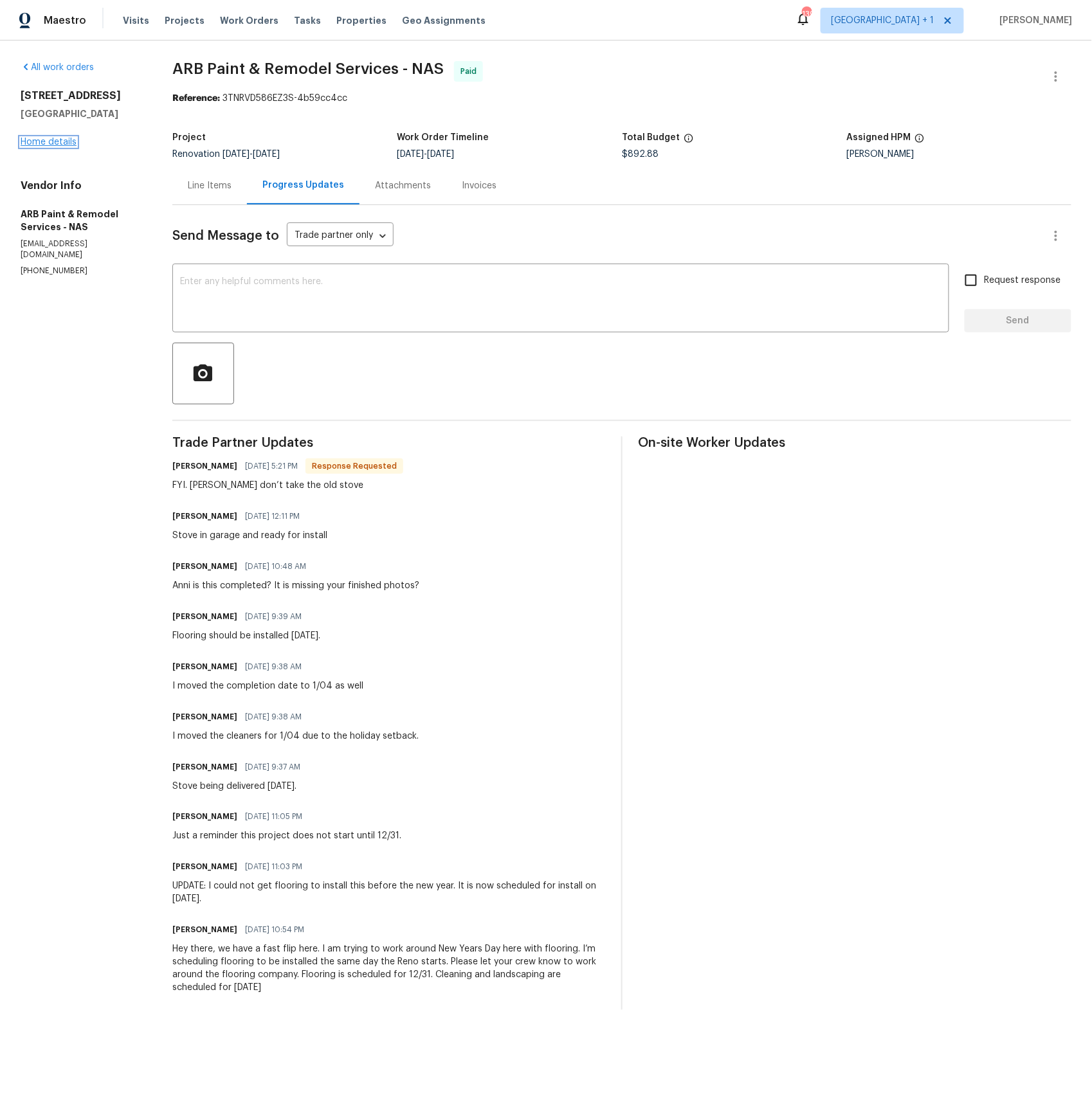
click at [52, 146] on link "Home details" at bounding box center [48, 142] width 56 height 9
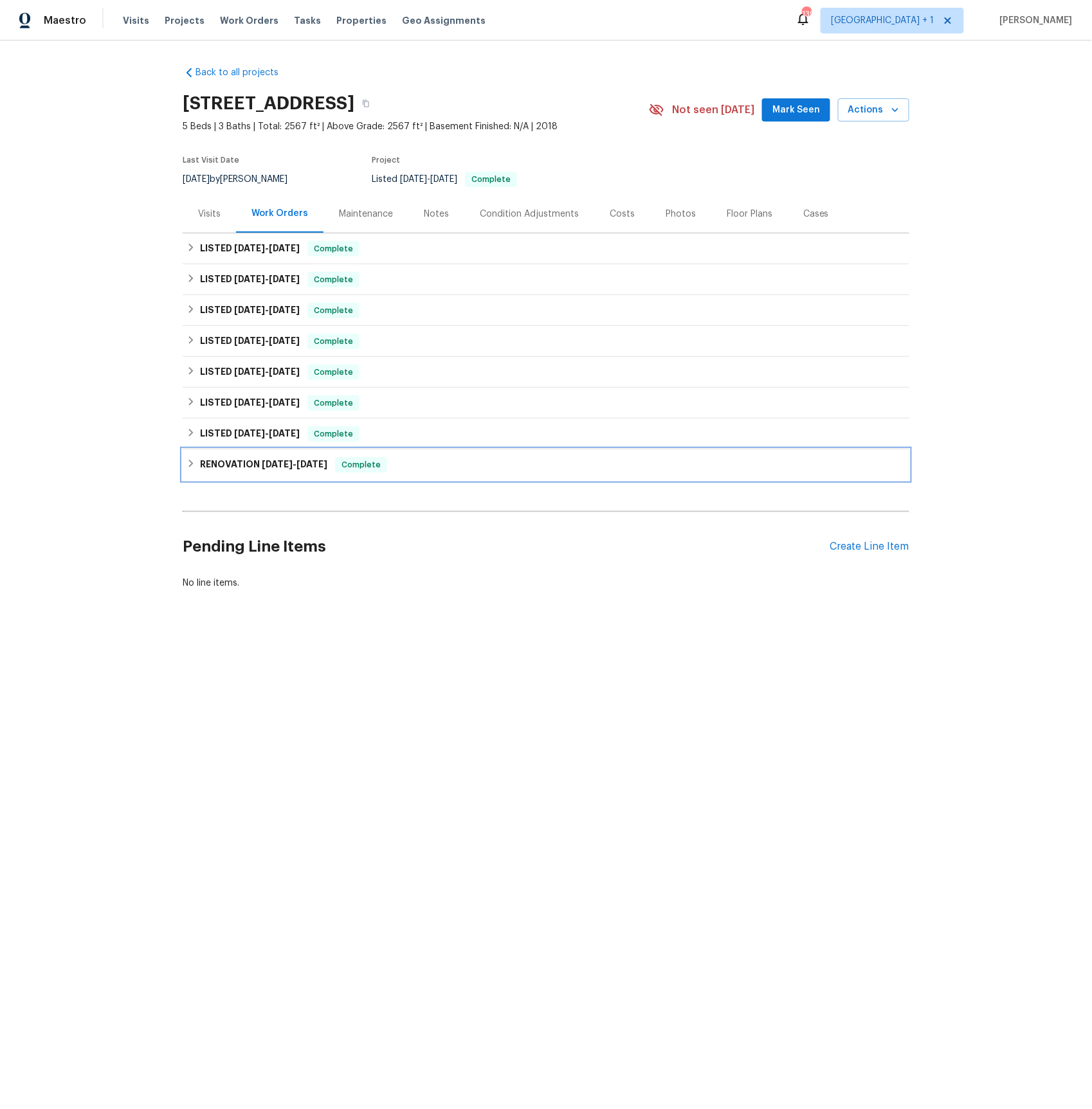
click at [267, 461] on span "[DATE]" at bounding box center [277, 464] width 31 height 9
click at [213, 209] on div "Visits" at bounding box center [209, 214] width 22 height 13
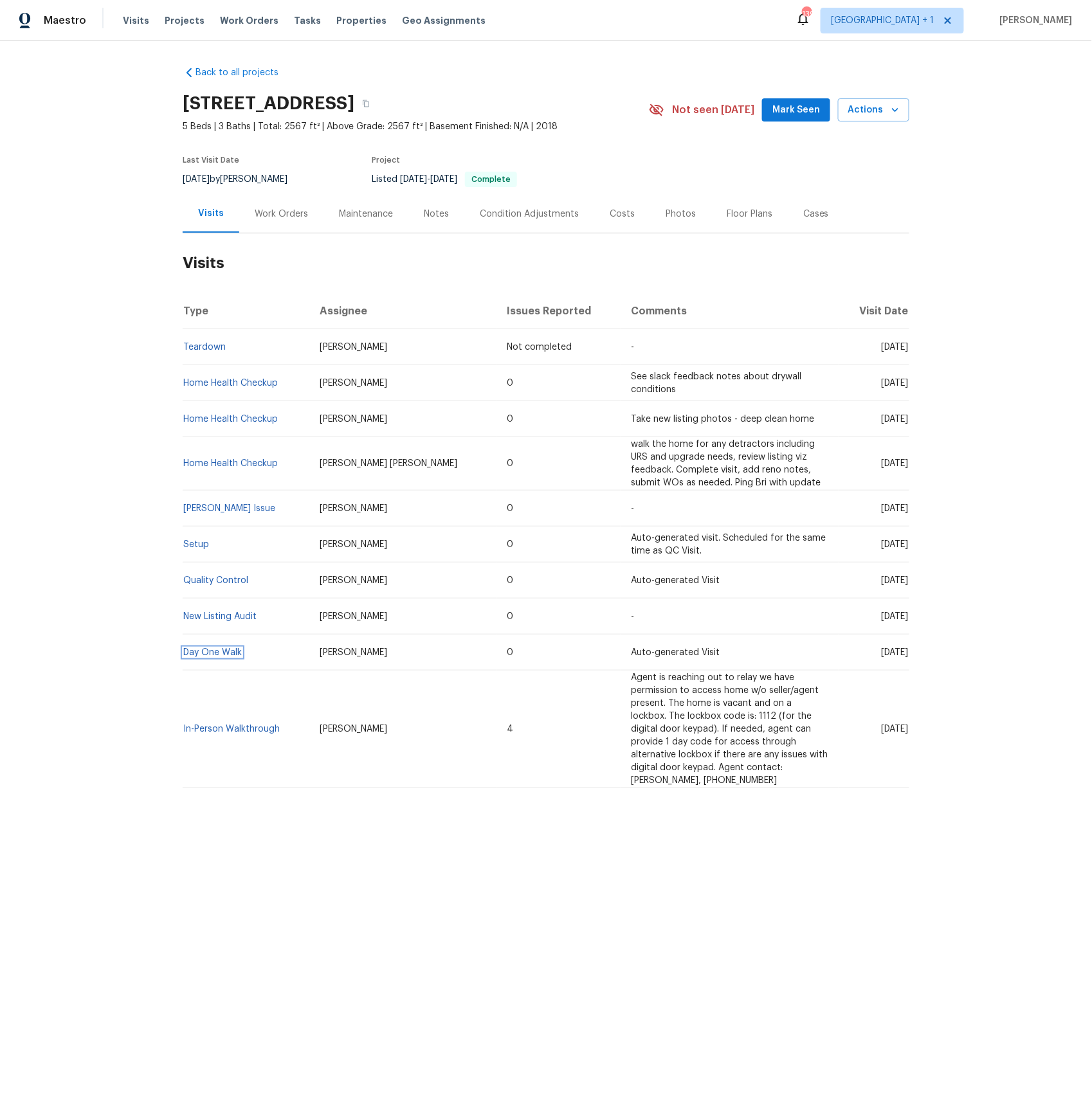
click at [204, 654] on link "Day One Walk" at bounding box center [212, 652] width 58 height 9
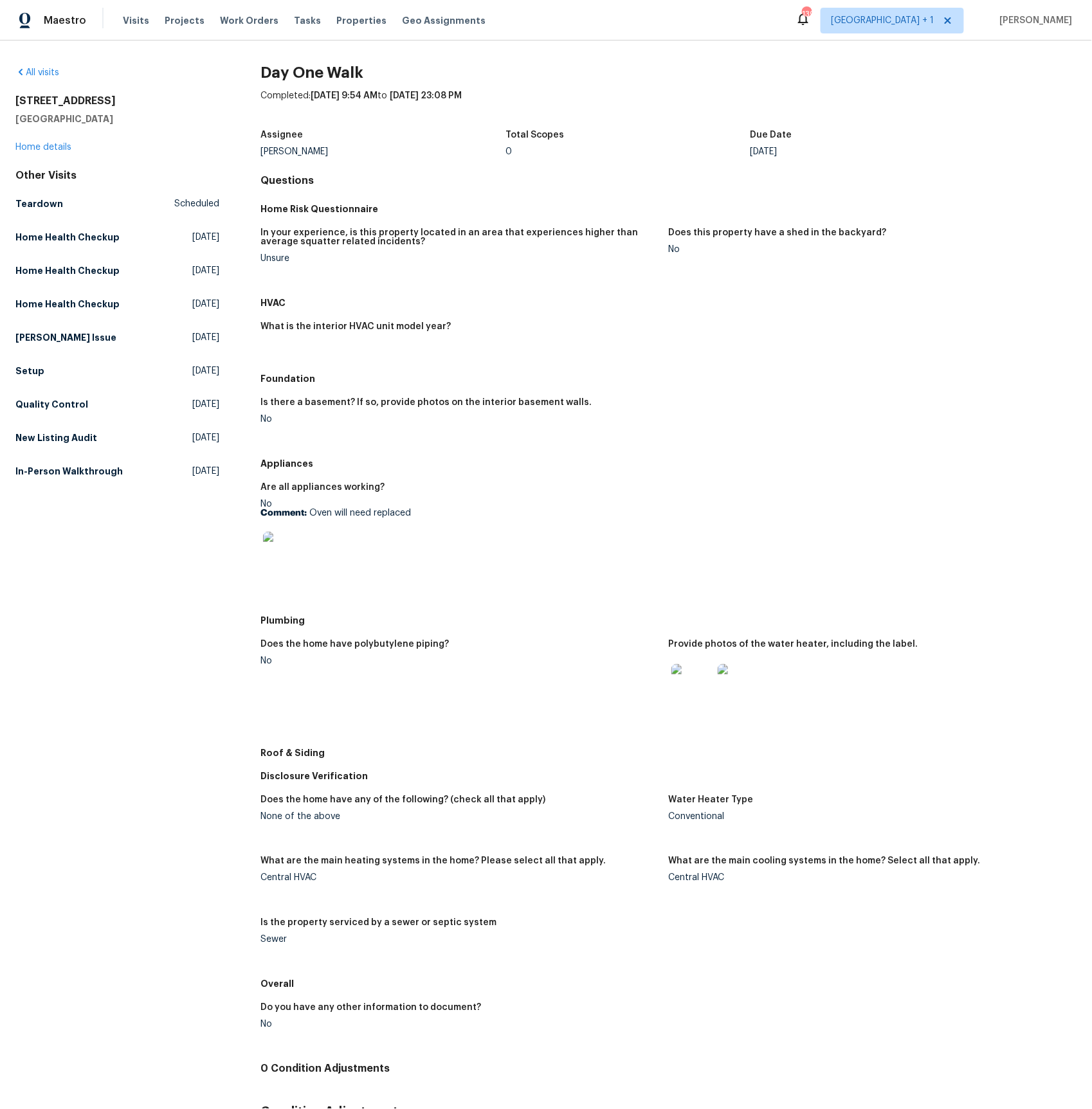
click at [272, 553] on img at bounding box center [283, 552] width 41 height 41
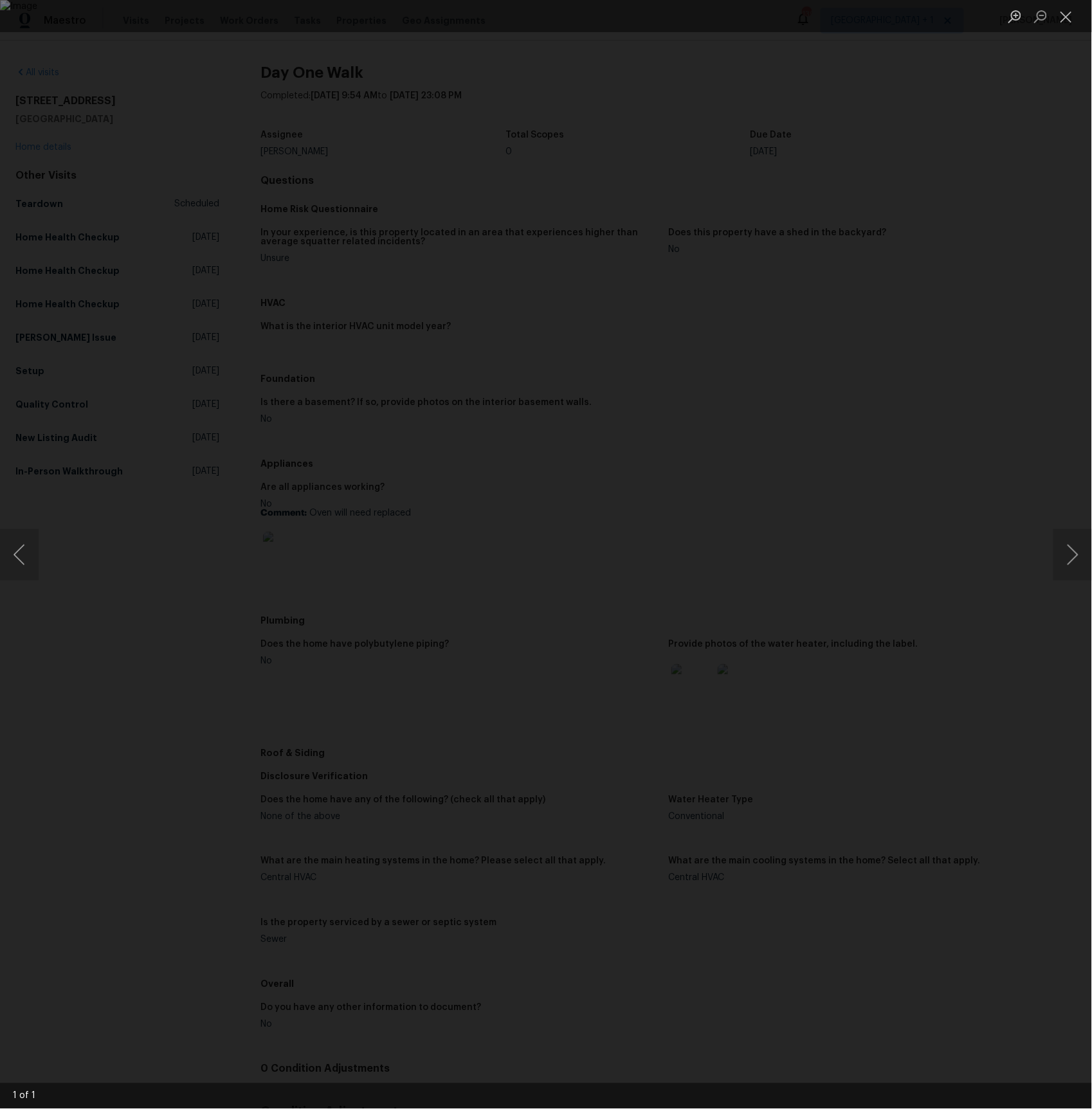
click at [168, 523] on div "Lightbox" at bounding box center [546, 554] width 1092 height 1109
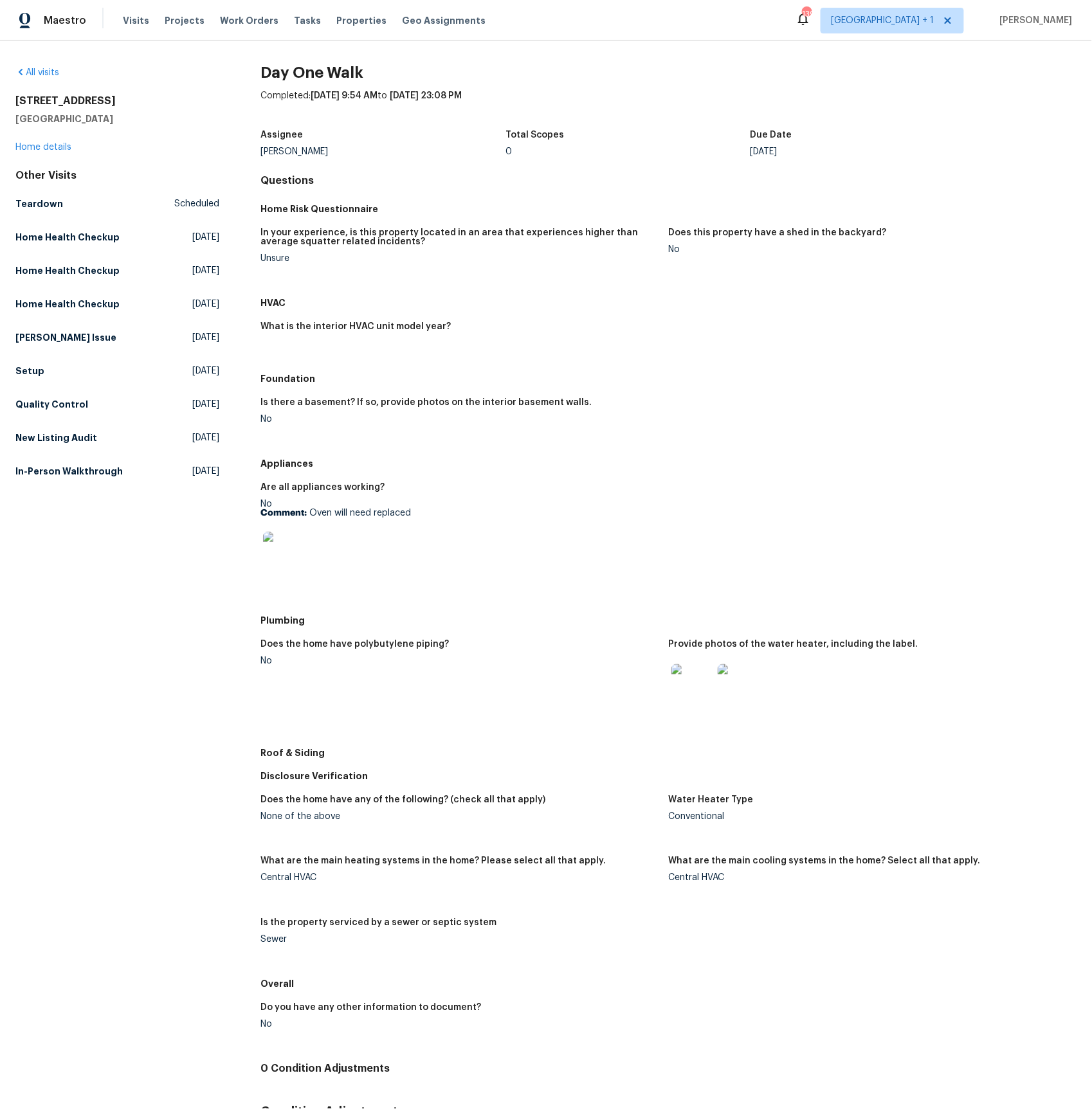
click at [692, 682] on img at bounding box center [692, 684] width 41 height 41
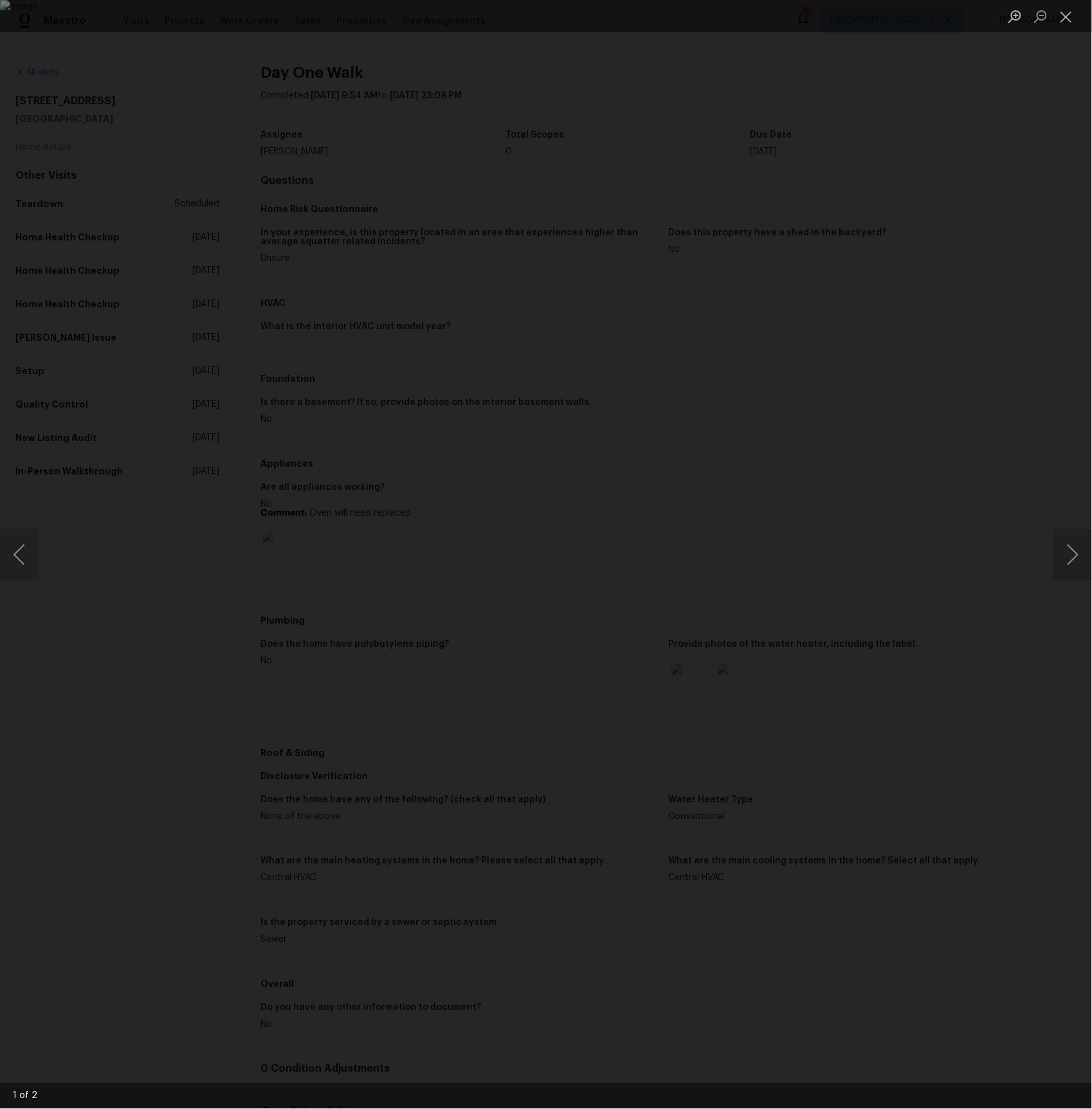
drag, startPoint x: 295, startPoint y: 590, endPoint x: 306, endPoint y: 591, distance: 11.0
click at [295, 590] on div "Lightbox" at bounding box center [546, 554] width 1092 height 1109
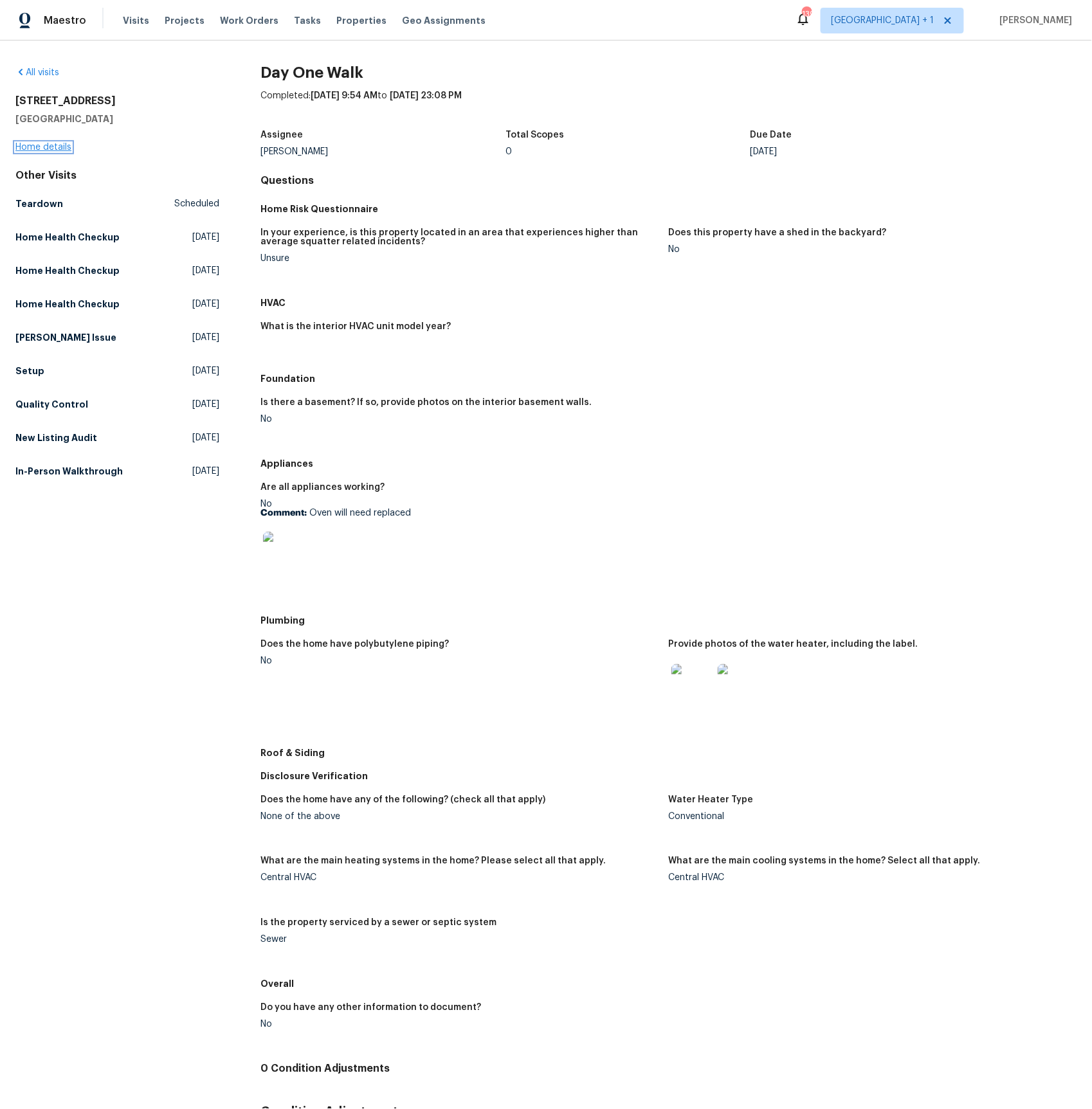
click at [46, 149] on link "Home details" at bounding box center [43, 147] width 56 height 9
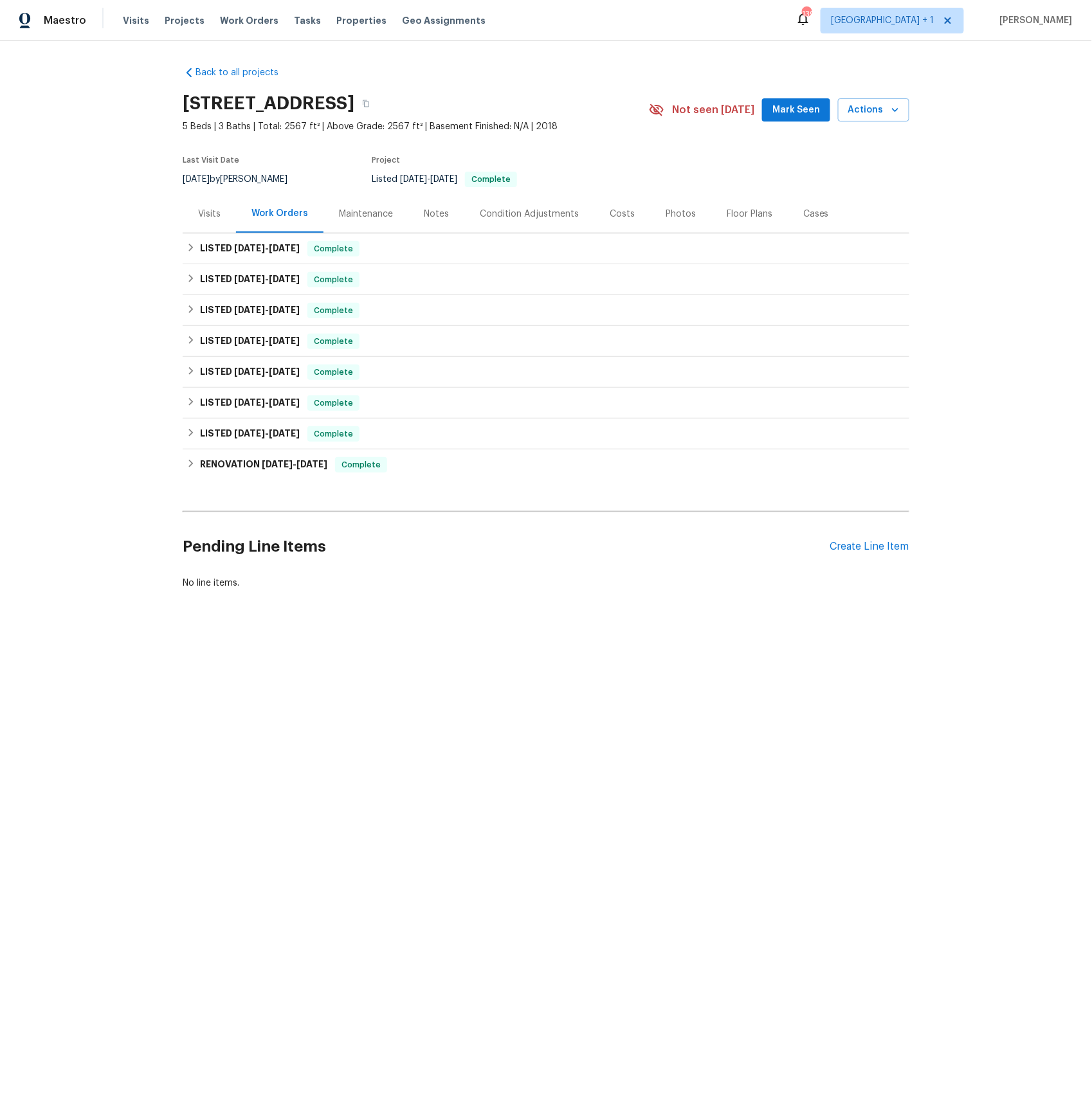
click at [217, 217] on div "Visits" at bounding box center [209, 214] width 22 height 13
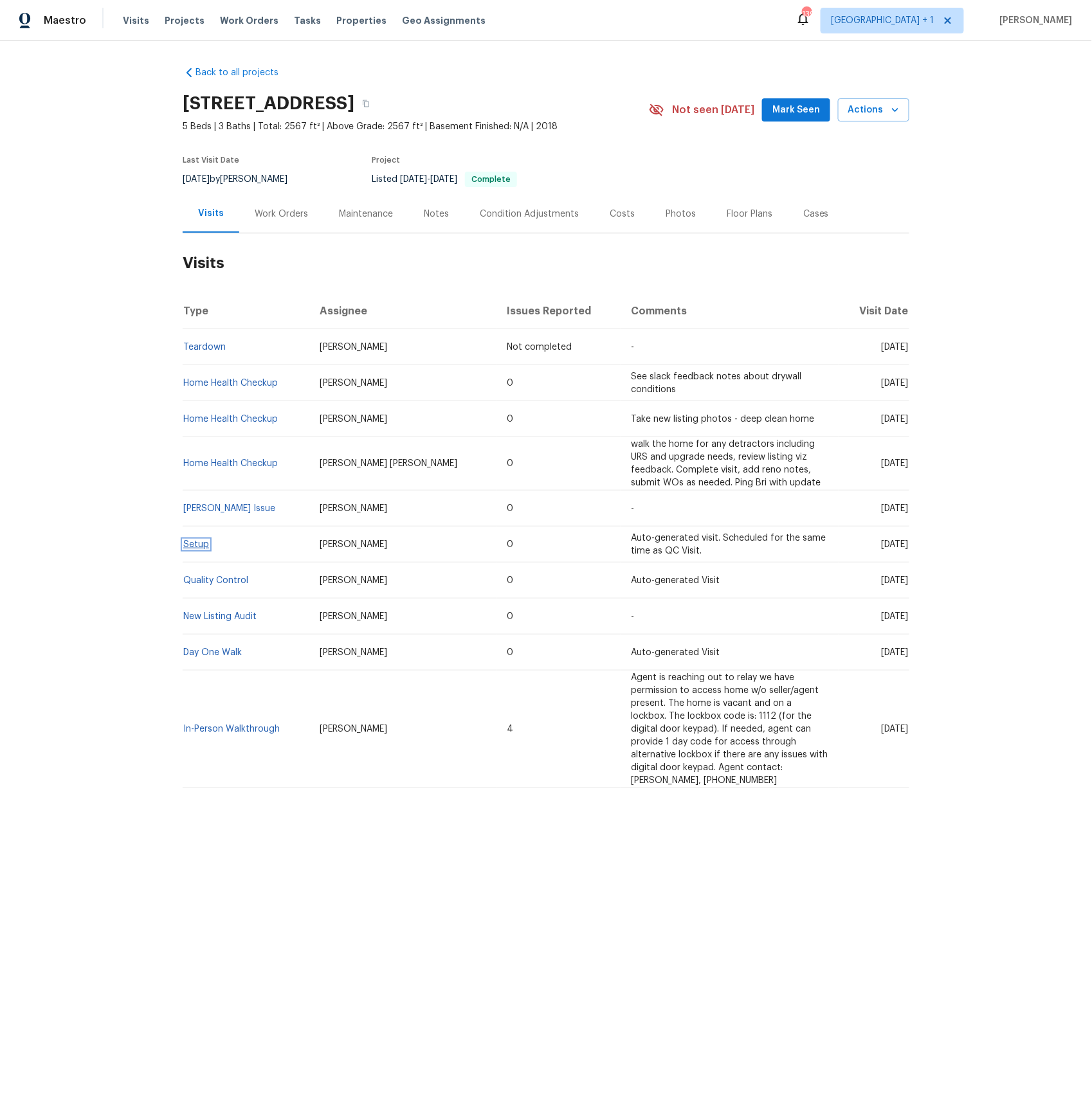
click at [200, 543] on link "Setup" at bounding box center [196, 544] width 26 height 9
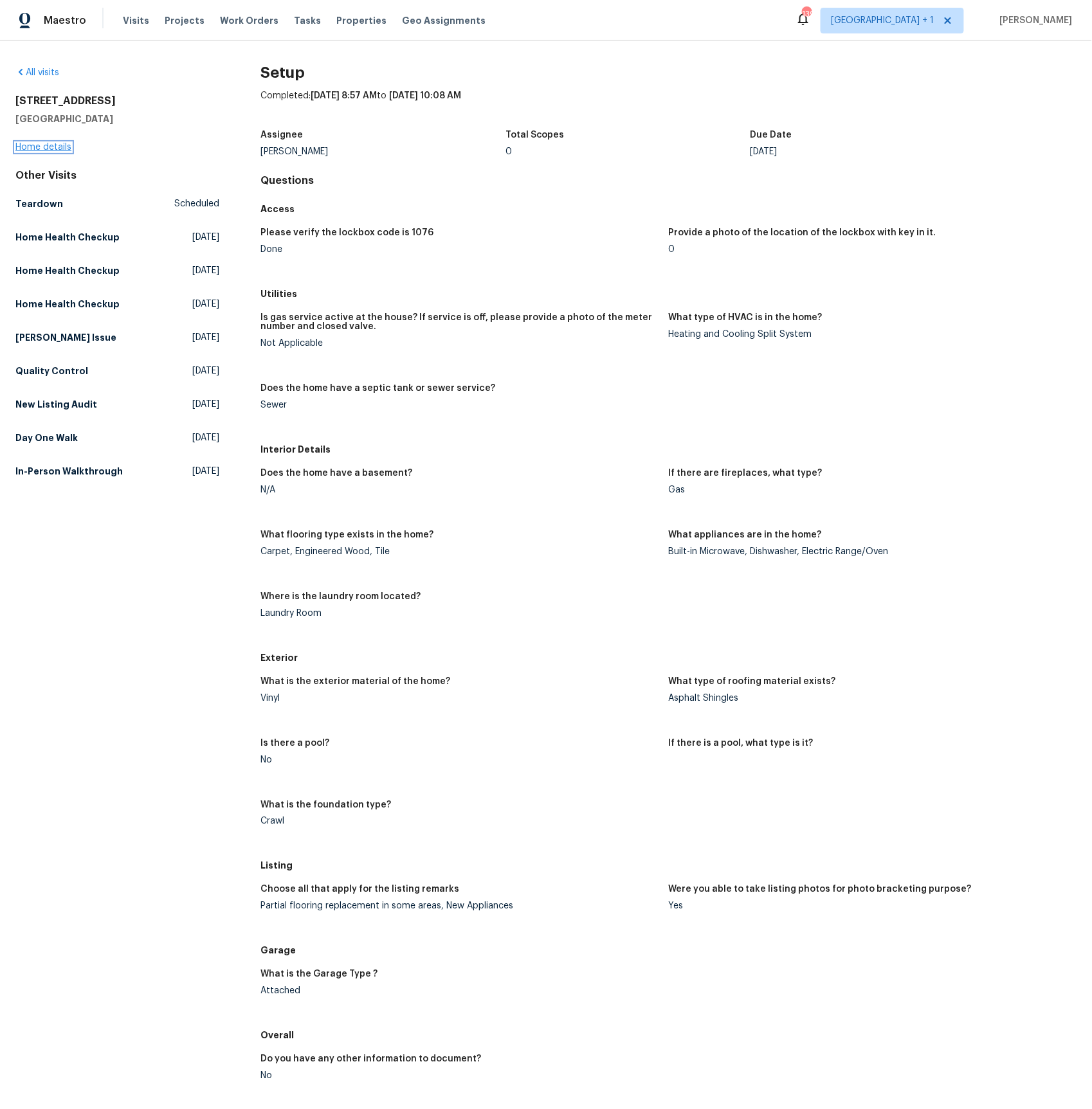
click at [58, 148] on link "Home details" at bounding box center [43, 147] width 56 height 9
